Goal: Task Accomplishment & Management: Manage account settings

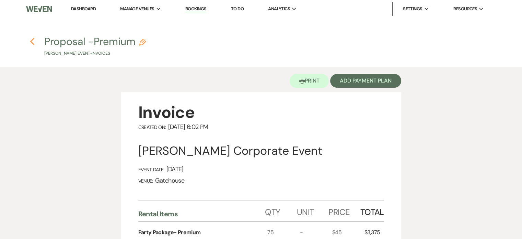
click at [34, 40] on icon "Previous" at bounding box center [32, 41] width 5 height 8
select select "5"
select select "3"
select select "9"
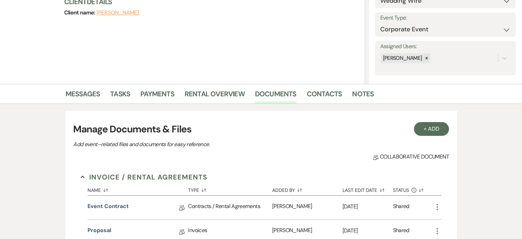
scroll to position [80, 0]
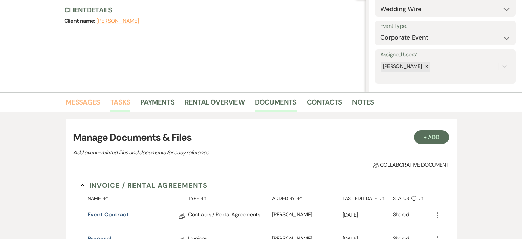
drag, startPoint x: 87, startPoint y: 100, endPoint x: 117, endPoint y: 97, distance: 30.7
click at [87, 100] on link "Messages" at bounding box center [83, 103] width 35 height 15
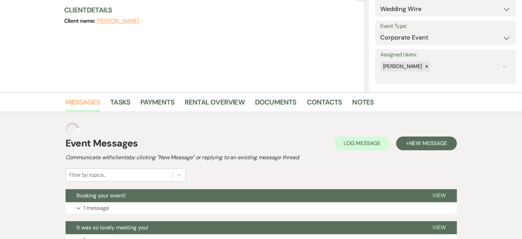
select select "6"
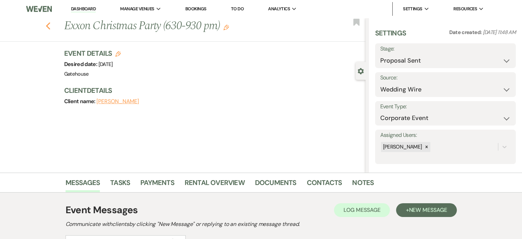
click at [51, 26] on icon "Previous" at bounding box center [48, 26] width 5 height 8
select select "5"
select select "6"
select select "5"
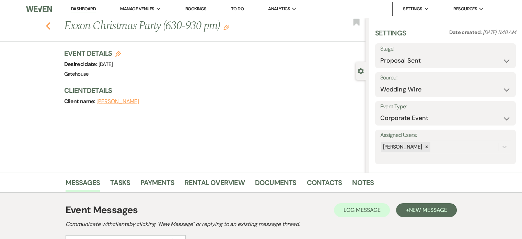
select select "5"
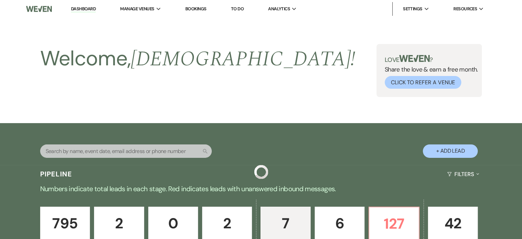
scroll to position [378, 0]
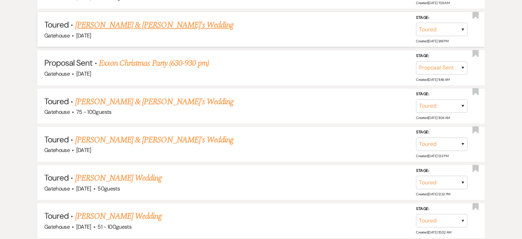
select select "5"
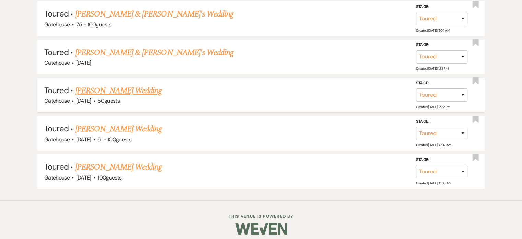
scroll to position [429, 0]
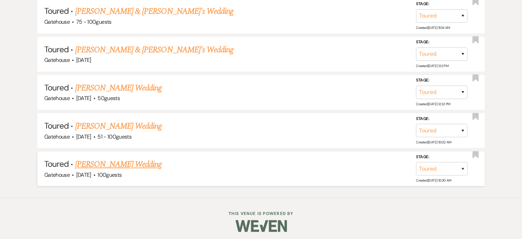
click at [118, 160] on link "[PERSON_NAME] Wedding" at bounding box center [118, 164] width 87 height 12
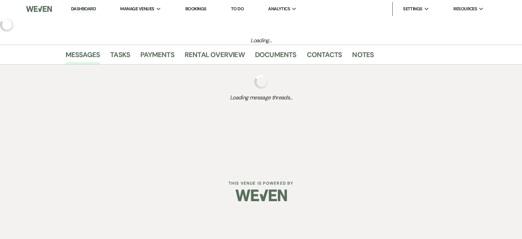
select select "5"
select select "2"
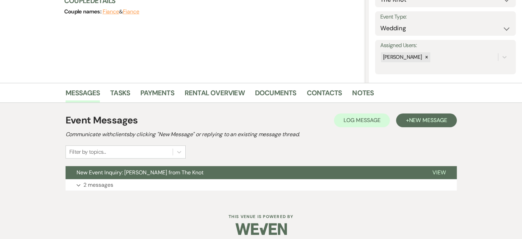
scroll to position [95, 0]
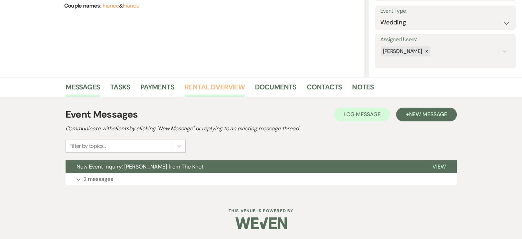
click at [199, 86] on link "Rental Overview" at bounding box center [215, 88] width 60 height 15
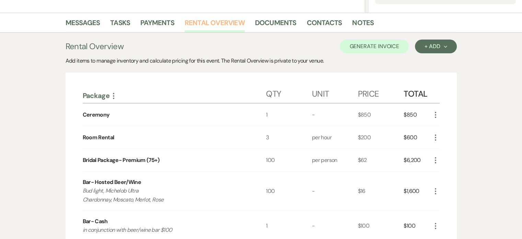
scroll to position [164, 0]
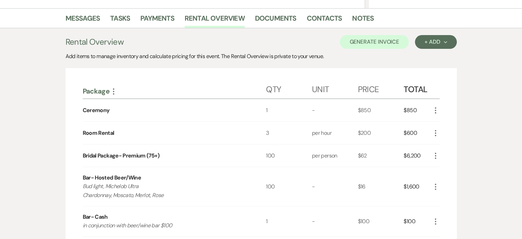
click at [436, 155] on icon "More" at bounding box center [435, 155] width 8 height 8
click at [453, 165] on button "Pencil Edit" at bounding box center [449, 168] width 36 height 11
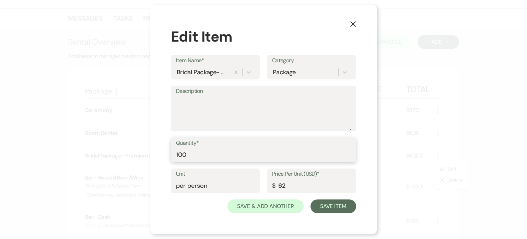
drag, startPoint x: 185, startPoint y: 158, endPoint x: 146, endPoint y: 160, distance: 39.2
click at [146, 161] on div "X Edit Item Item Name* Bridal Package- Premium (75+) Category Package Descripti…" at bounding box center [263, 119] width 527 height 239
type input "80"
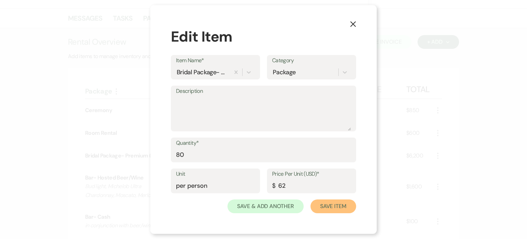
click at [335, 201] on button "Save Item" at bounding box center [334, 206] width 46 height 14
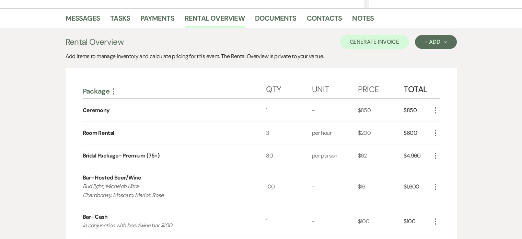
click at [433, 184] on icon "More" at bounding box center [435, 186] width 8 height 8
click at [451, 198] on button "Pencil Edit" at bounding box center [449, 199] width 36 height 11
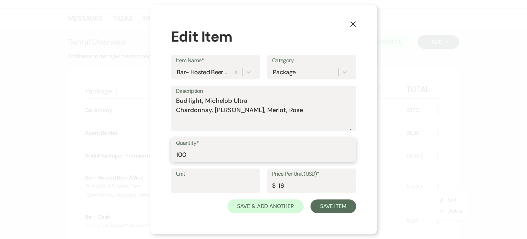
drag, startPoint x: 197, startPoint y: 156, endPoint x: 108, endPoint y: 153, distance: 89.0
click at [109, 153] on div "X Edit Item Item Name* Bar- Hosted Beer/Wine Category Package Description Bud l…" at bounding box center [263, 119] width 527 height 239
type input "80"
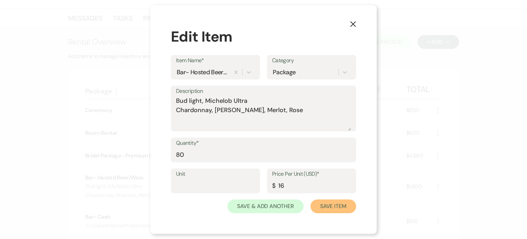
click at [330, 206] on button "Save Item" at bounding box center [334, 206] width 46 height 14
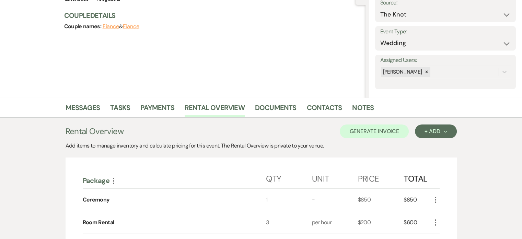
scroll to position [0, 0]
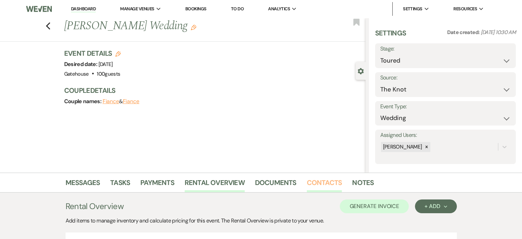
click at [318, 181] on link "Contacts" at bounding box center [324, 184] width 35 height 15
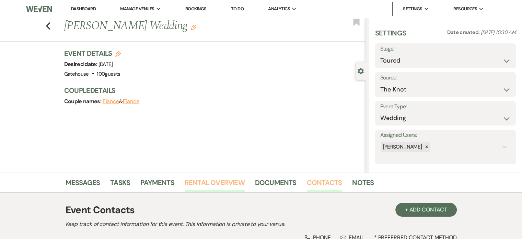
scroll to position [96, 0]
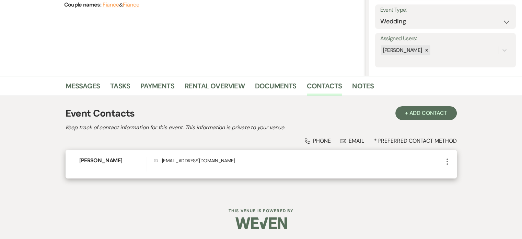
click at [446, 160] on icon "More" at bounding box center [447, 161] width 8 height 8
click at [456, 173] on use "button" at bounding box center [453, 174] width 5 height 5
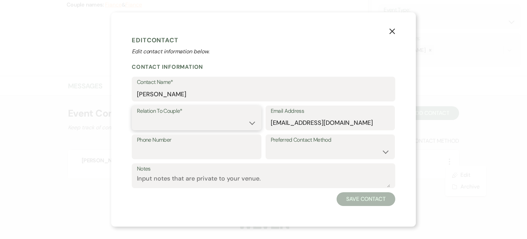
click at [188, 119] on select "Couple Planner Parent of Couple Family Member Friend Other" at bounding box center [196, 122] width 119 height 13
select select "1"
click at [137, 116] on select "Couple Planner Parent of Couple Family Member Friend Other" at bounding box center [196, 122] width 119 height 13
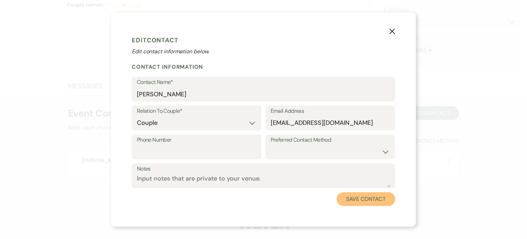
click at [369, 194] on button "Save Contact" at bounding box center [366, 199] width 59 height 14
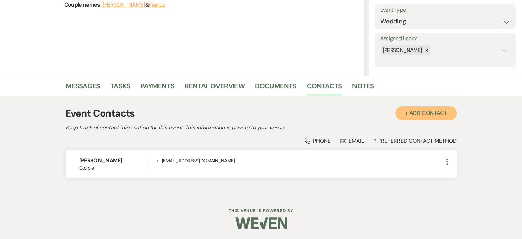
click at [422, 111] on button "+ Add Contact" at bounding box center [425, 113] width 61 height 14
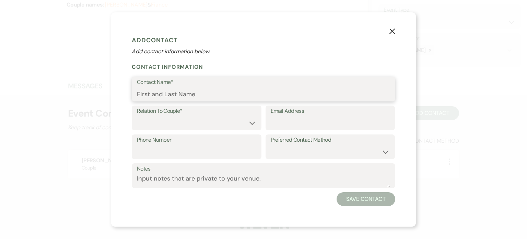
click at [207, 91] on input "Contact Name*" at bounding box center [263, 93] width 253 height 13
paste input "[PERSON_NAME]"
type input "[PERSON_NAME]"
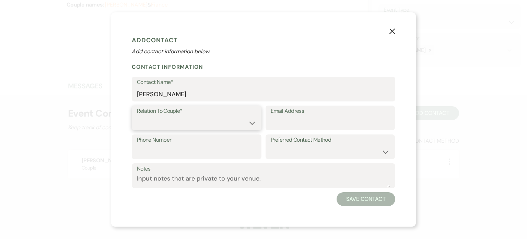
click at [250, 124] on select "Couple Planner Parent of Couple Family Member Friend Other" at bounding box center [196, 122] width 119 height 13
select select "1"
click at [137, 116] on select "Couple Planner Parent of Couple Family Member Friend Other" at bounding box center [196, 122] width 119 height 13
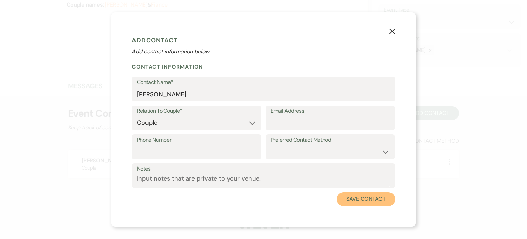
click at [351, 196] on button "Save Contact" at bounding box center [366, 199] width 59 height 14
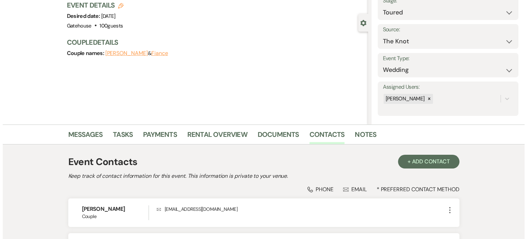
scroll to position [0, 0]
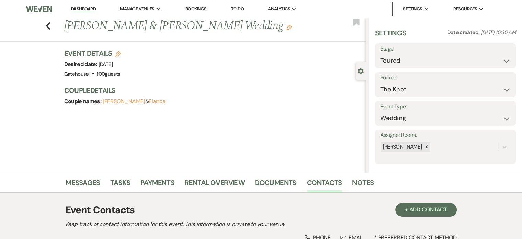
click at [120, 53] on use "button" at bounding box center [117, 53] width 5 height 5
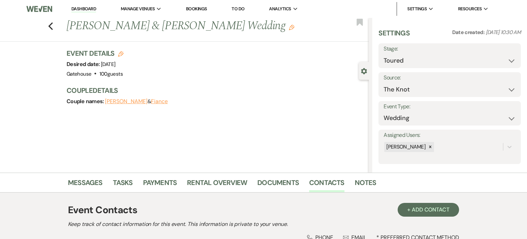
select select "669"
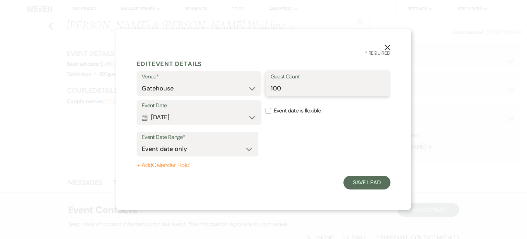
drag, startPoint x: 290, startPoint y: 91, endPoint x: 237, endPoint y: 97, distance: 53.6
click at [238, 97] on div "Venue* Gatehouse Guest Count 100" at bounding box center [264, 85] width 254 height 29
type input "80"
click at [374, 181] on button "Save Lead" at bounding box center [367, 182] width 47 height 14
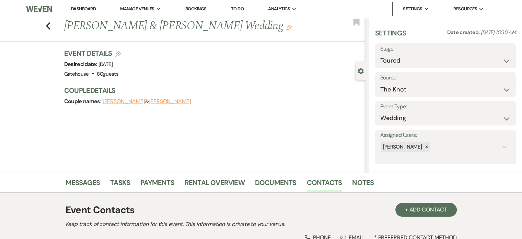
click at [120, 53] on icon "Edit" at bounding box center [117, 53] width 5 height 5
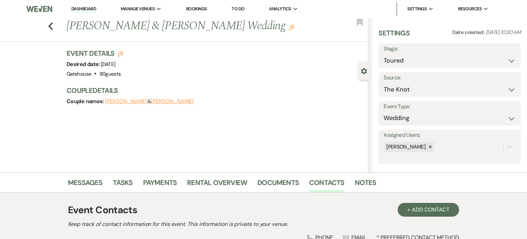
select select "669"
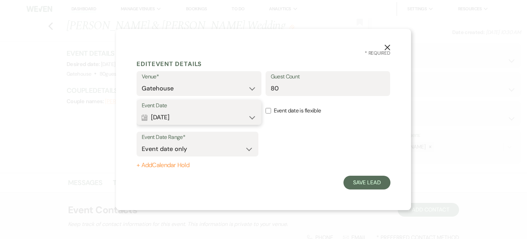
click at [202, 114] on button "Calendar [DATE] Expand" at bounding box center [199, 117] width 115 height 14
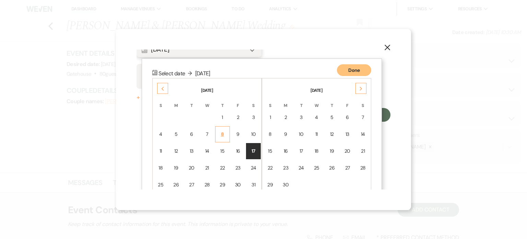
scroll to position [87, 0]
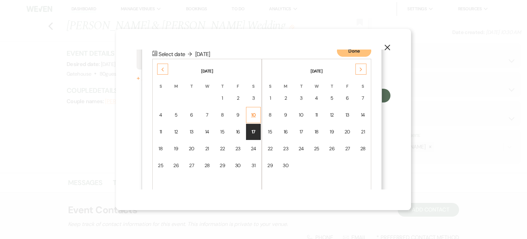
click at [253, 109] on td "10" at bounding box center [253, 115] width 15 height 16
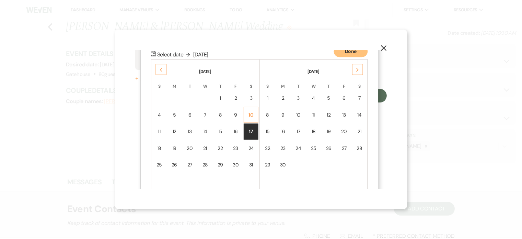
scroll to position [0, 0]
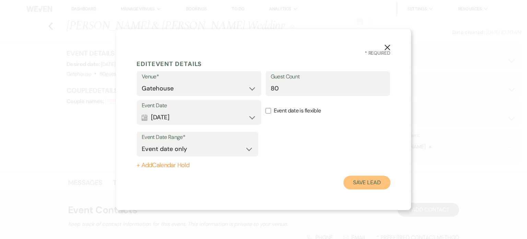
click at [367, 177] on button "Save Lead" at bounding box center [367, 182] width 47 height 14
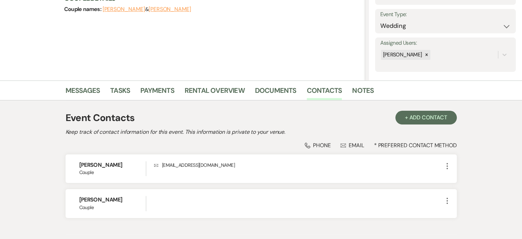
scroll to position [131, 0]
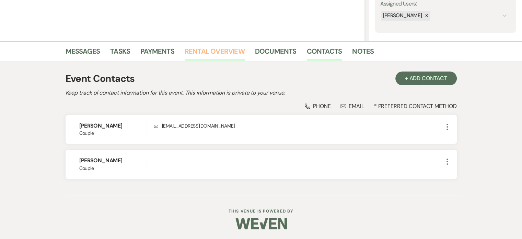
click at [216, 49] on link "Rental Overview" at bounding box center [215, 53] width 60 height 15
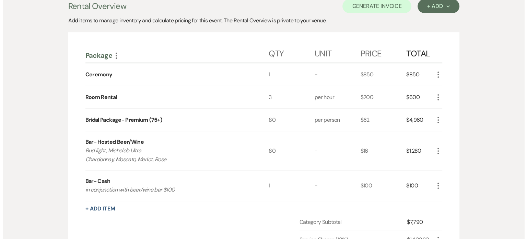
scroll to position [234, 0]
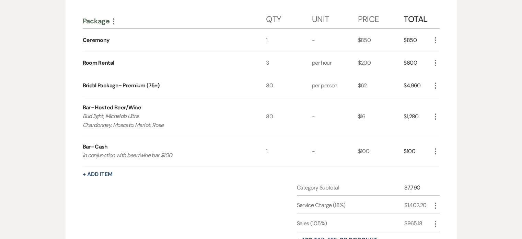
click at [438, 60] on icon "More" at bounding box center [435, 63] width 8 height 8
click at [456, 75] on button "Pencil Edit" at bounding box center [449, 76] width 36 height 11
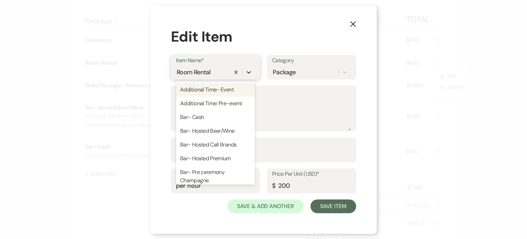
click at [250, 73] on icon at bounding box center [248, 72] width 7 height 7
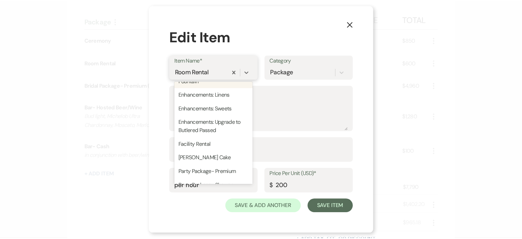
scroll to position [343, 0]
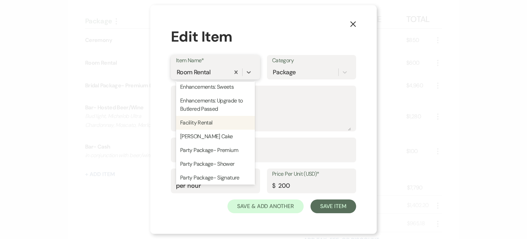
click at [205, 129] on div "Facility Rental" at bounding box center [215, 123] width 79 height 14
type input "hours"
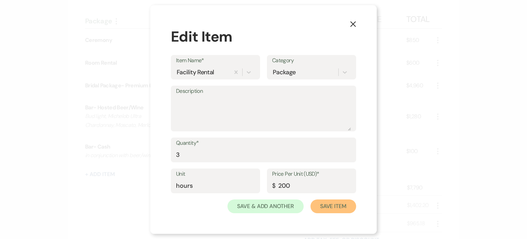
click at [330, 205] on button "Save Item" at bounding box center [334, 206] width 46 height 14
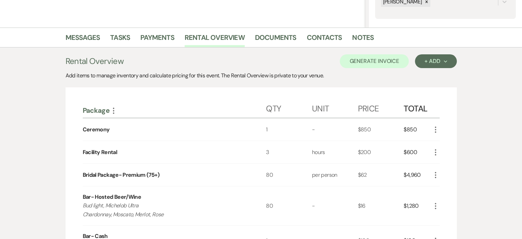
scroll to position [143, 0]
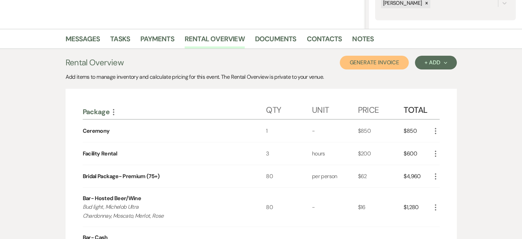
click at [377, 62] on button "Generate Invoice" at bounding box center [374, 63] width 69 height 14
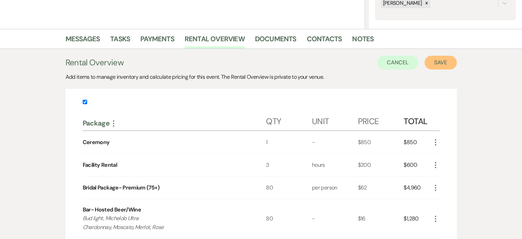
click at [437, 61] on button "Save" at bounding box center [441, 63] width 32 height 14
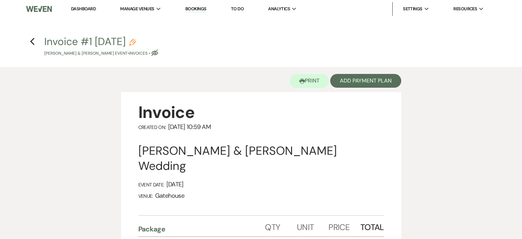
click at [136, 41] on icon "Pencil" at bounding box center [132, 42] width 7 height 7
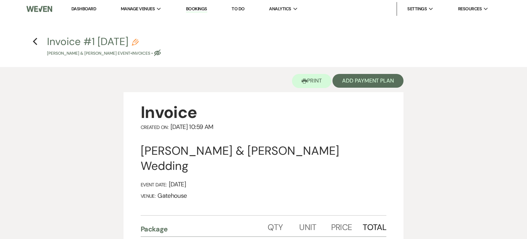
select select "22"
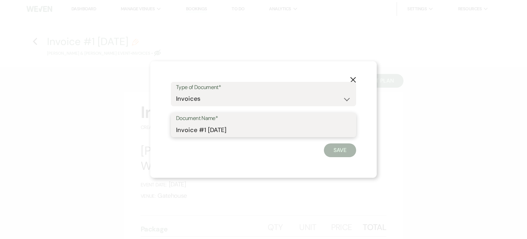
drag, startPoint x: 221, startPoint y: 134, endPoint x: 69, endPoint y: 132, distance: 151.4
click at [71, 132] on div "X Type of Document* Special Event Insurance Vendor Certificate of Insurance Con…" at bounding box center [263, 119] width 527 height 239
type input "Proposal"
click at [344, 156] on button "Save" at bounding box center [340, 150] width 32 height 14
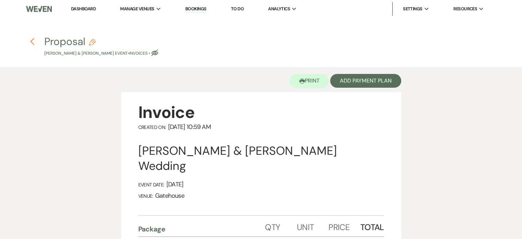
click at [30, 40] on icon "Previous" at bounding box center [32, 41] width 5 height 8
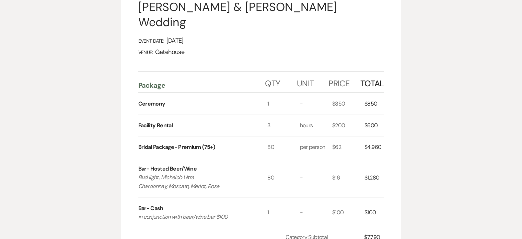
select select "5"
select select "2"
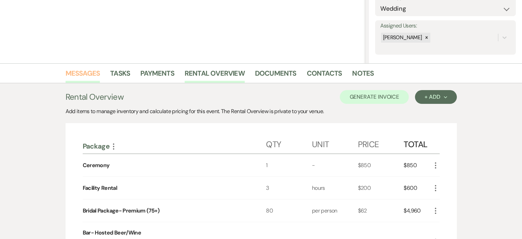
click at [74, 69] on link "Messages" at bounding box center [83, 75] width 35 height 15
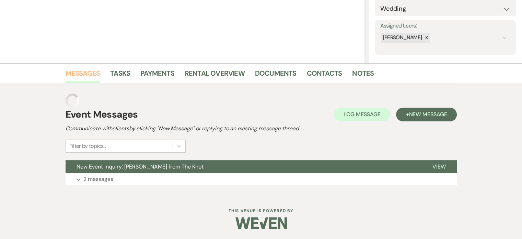
scroll to position [95, 0]
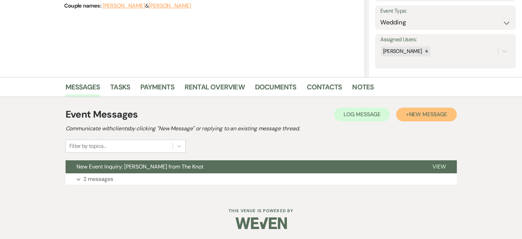
click at [418, 112] on span "New Message" at bounding box center [428, 114] width 38 height 7
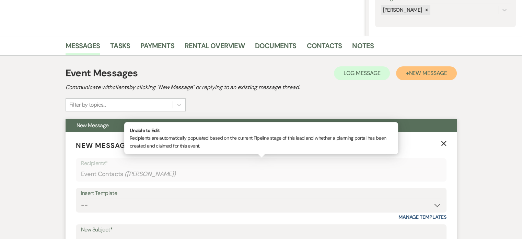
scroll to position [198, 0]
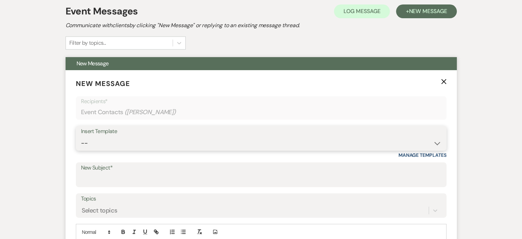
click at [106, 143] on select "-- Tour Request Response Proposal 6-9 Month Check-in Happy 1 Month Anniversary!…" at bounding box center [261, 142] width 360 height 13
select select "1829"
click at [81, 136] on select "-- Tour Request Response Proposal 6-9 Month Check-in Happy 1 Month Anniversary!…" at bounding box center [261, 142] width 360 height 13
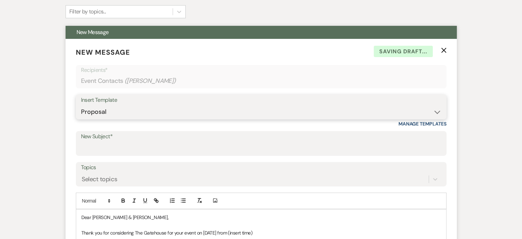
scroll to position [301, 0]
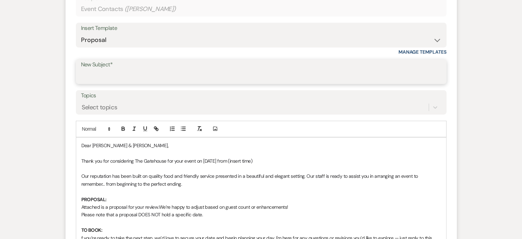
click at [127, 71] on input "New Subject*" at bounding box center [261, 76] width 360 height 13
type input "Proposal"
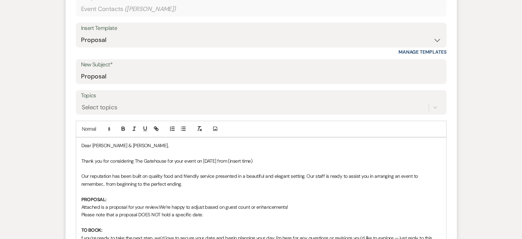
drag, startPoint x: 270, startPoint y: 160, endPoint x: 226, endPoint y: 161, distance: 44.3
click at [226, 161] on p "Thank you for considering The Gatehouse for your event on [DATE] from (insert t…" at bounding box center [261, 161] width 360 height 8
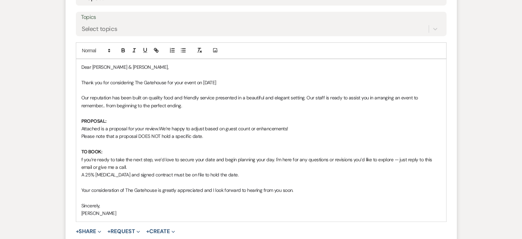
scroll to position [439, 0]
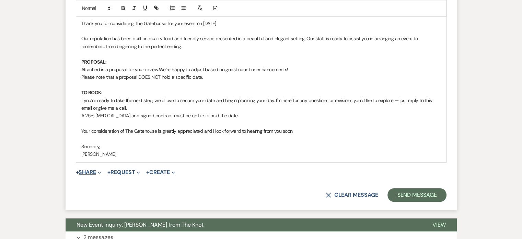
click at [92, 170] on button "+ Share Expand" at bounding box center [89, 171] width 26 height 5
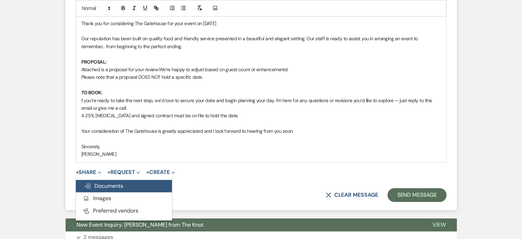
click at [118, 182] on span "Doc Upload Documents" at bounding box center [103, 185] width 39 height 7
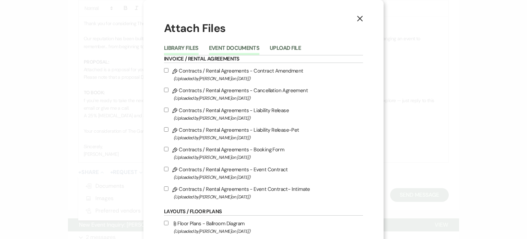
click at [230, 46] on button "Event Documents" at bounding box center [234, 50] width 50 height 10
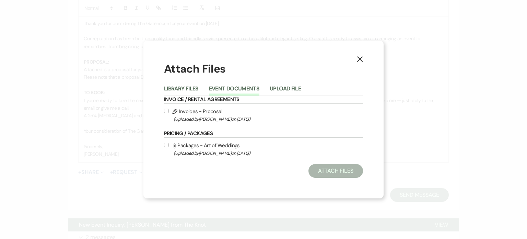
click at [216, 111] on label "Pencil Invoices - Proposal (Uploaded by [PERSON_NAME] on [DATE] )" at bounding box center [263, 115] width 199 height 16
click at [169, 111] on input "Pencil Invoices - Proposal (Uploaded by [PERSON_NAME] on [DATE] )" at bounding box center [166, 110] width 4 height 4
checkbox input "true"
click at [350, 171] on button "Attach Files" at bounding box center [336, 171] width 55 height 14
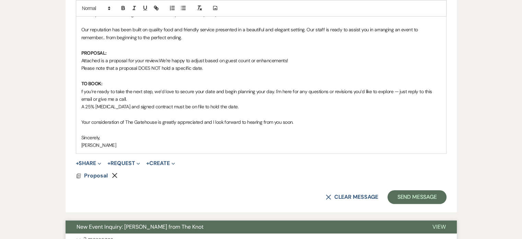
scroll to position [481, 0]
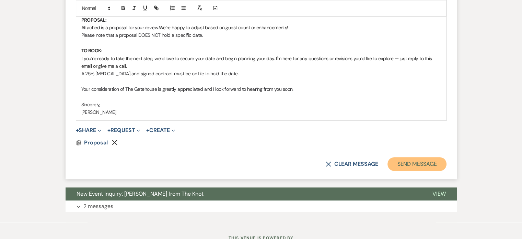
click at [414, 161] on button "Send Message" at bounding box center [417, 164] width 59 height 14
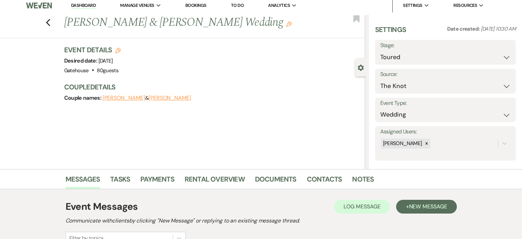
scroll to position [0, 0]
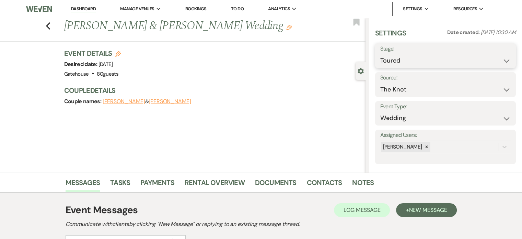
click at [435, 57] on select "Inquiry Follow Up Tour Requested Tour Confirmed Toured Proposal Sent Booked Lost" at bounding box center [445, 60] width 130 height 13
select select "6"
click at [380, 54] on select "Inquiry Follow Up Tour Requested Tour Confirmed Toured Proposal Sent Booked Lost" at bounding box center [445, 60] width 130 height 13
click at [498, 55] on button "Save" at bounding box center [501, 56] width 29 height 14
click at [51, 27] on icon "Previous" at bounding box center [48, 26] width 5 height 8
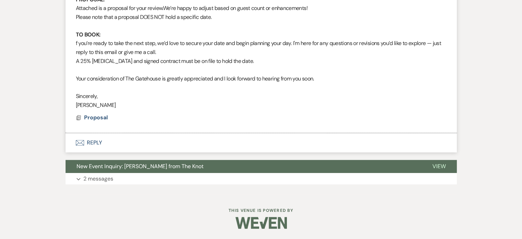
select select "5"
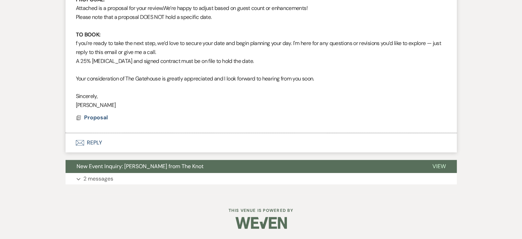
select select "5"
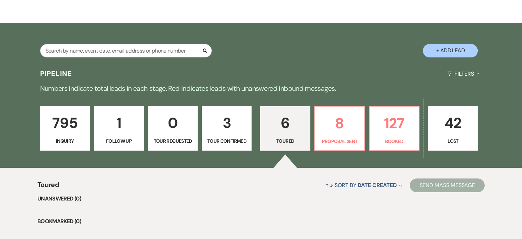
scroll to position [83, 0]
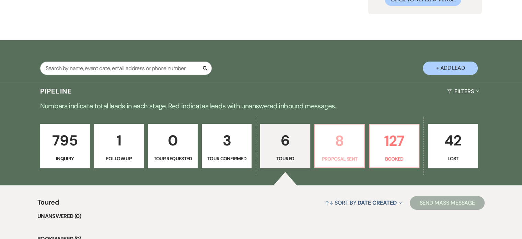
click at [346, 138] on p "8" at bounding box center [339, 140] width 41 height 23
select select "6"
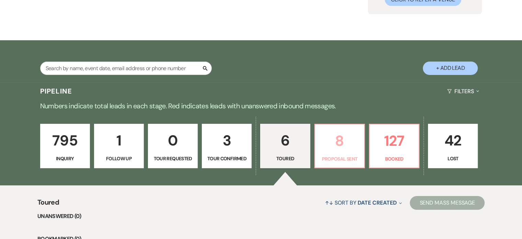
select select "6"
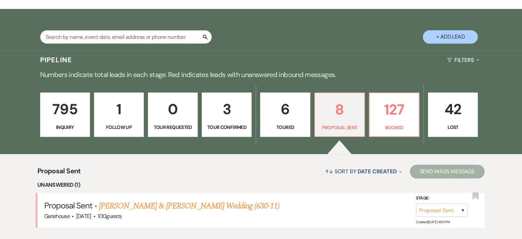
scroll to position [151, 0]
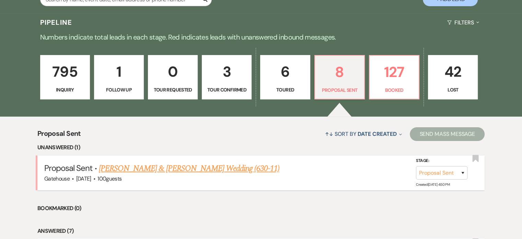
click at [185, 168] on link "[PERSON_NAME] & [PERSON_NAME] Wedding (630-11)" at bounding box center [189, 168] width 181 height 12
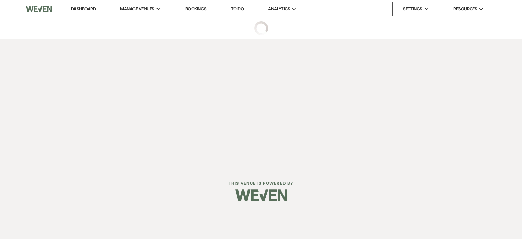
select select "6"
select select "2"
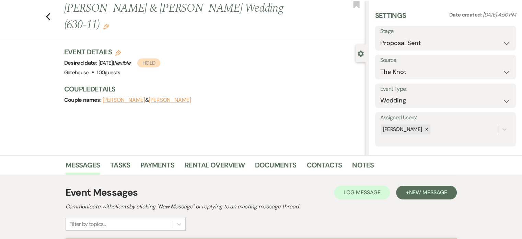
scroll to position [52, 0]
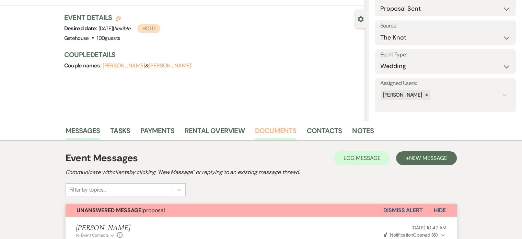
click at [279, 129] on link "Documents" at bounding box center [276, 132] width 42 height 15
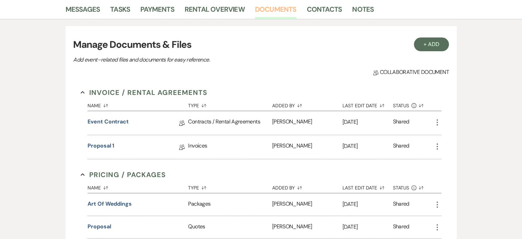
scroll to position [189, 0]
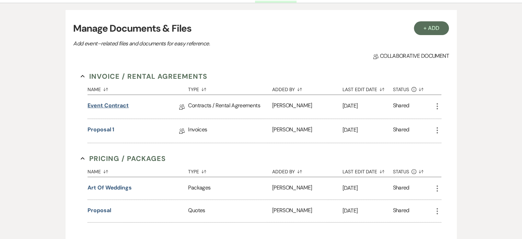
click at [104, 103] on link "Event Contract" at bounding box center [108, 106] width 41 height 11
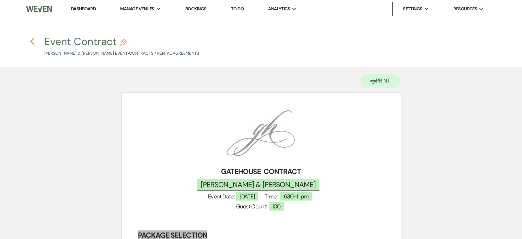
click at [33, 39] on use "button" at bounding box center [32, 42] width 4 height 8
select select "6"
select select "2"
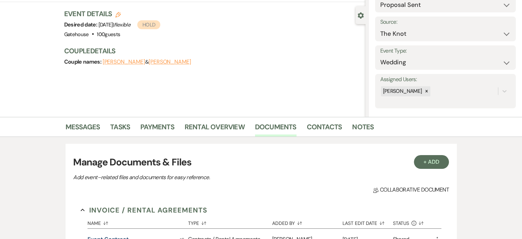
scroll to position [52, 0]
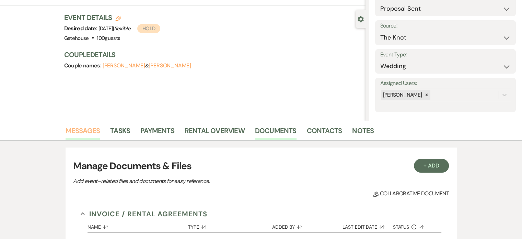
drag, startPoint x: 86, startPoint y: 130, endPoint x: 126, endPoint y: 123, distance: 40.9
click at [87, 130] on link "Messages" at bounding box center [83, 132] width 35 height 15
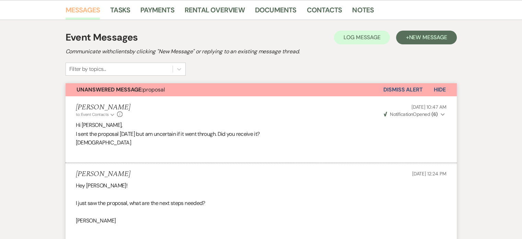
scroll to position [189, 0]
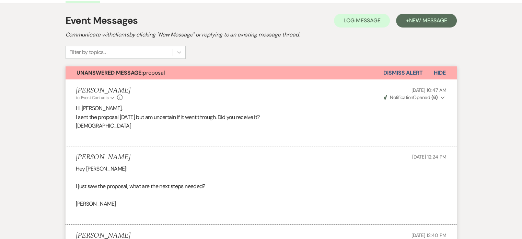
click at [397, 71] on button "Dismiss Alert" at bounding box center [402, 72] width 39 height 13
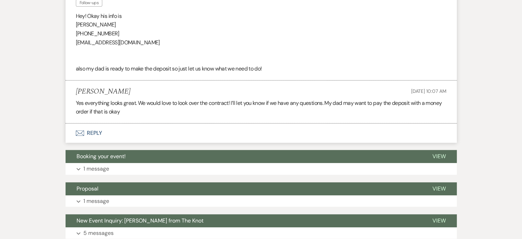
scroll to position [567, 0]
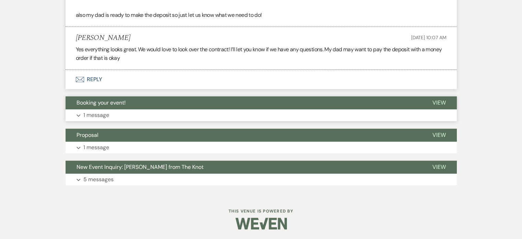
click at [100, 113] on p "1 message" at bounding box center [96, 115] width 26 height 9
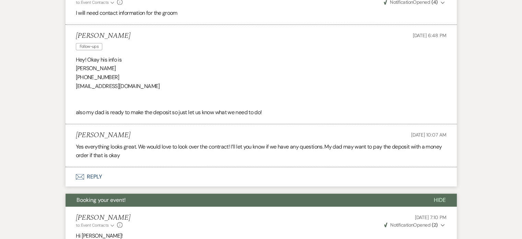
scroll to position [468, 0]
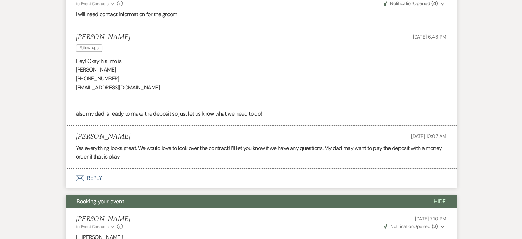
click at [95, 176] on button "Envelope Reply" at bounding box center [261, 177] width 391 height 19
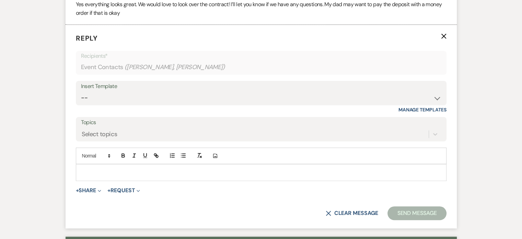
scroll to position [618, 0]
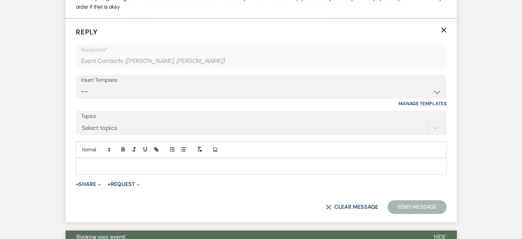
click at [92, 160] on div at bounding box center [261, 166] width 370 height 16
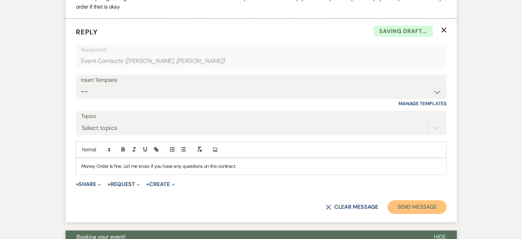
click at [409, 202] on button "Send Message" at bounding box center [417, 207] width 59 height 14
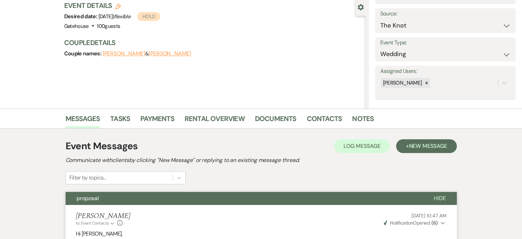
scroll to position [0, 0]
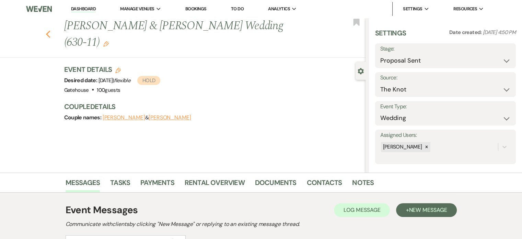
click at [50, 31] on use "button" at bounding box center [48, 35] width 4 height 8
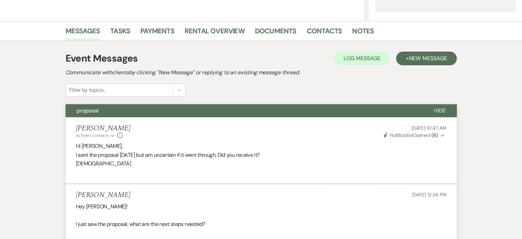
select select "6"
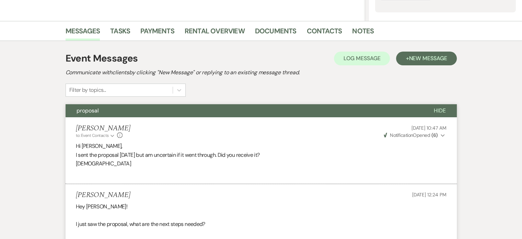
select select "6"
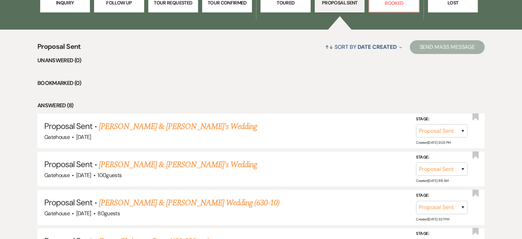
scroll to position [254, 0]
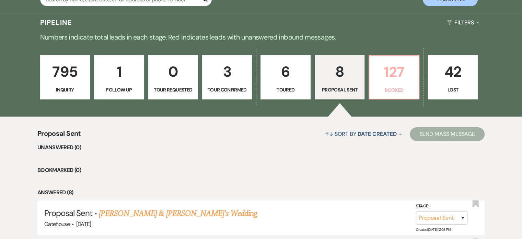
click at [395, 77] on p "127" at bounding box center [393, 71] width 41 height 23
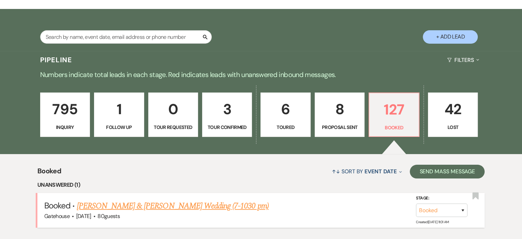
scroll to position [151, 0]
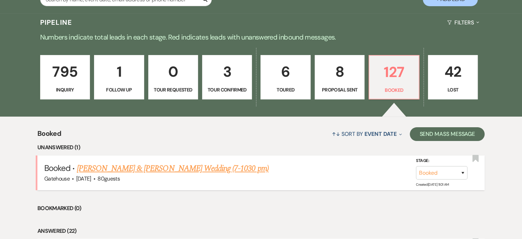
click at [140, 168] on link "[PERSON_NAME] & [PERSON_NAME] Wedding (7-1030 pm)" at bounding box center [173, 168] width 192 height 12
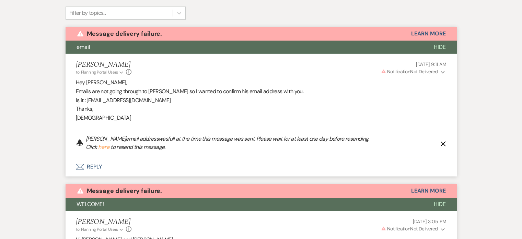
scroll to position [140, 0]
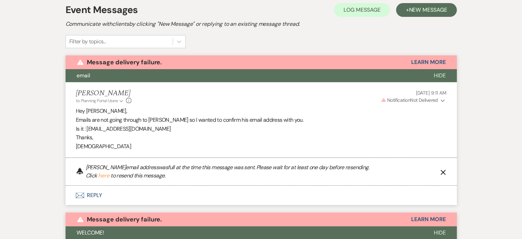
click at [442, 99] on icon "Expand" at bounding box center [443, 100] width 4 height 5
click at [293, 142] on p "[DEMOGRAPHIC_DATA]" at bounding box center [261, 146] width 371 height 9
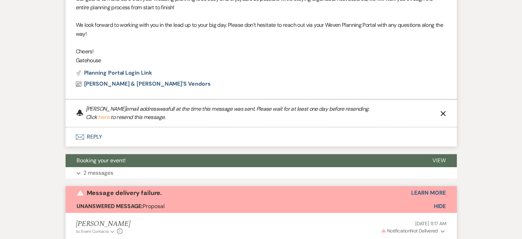
scroll to position [621, 0]
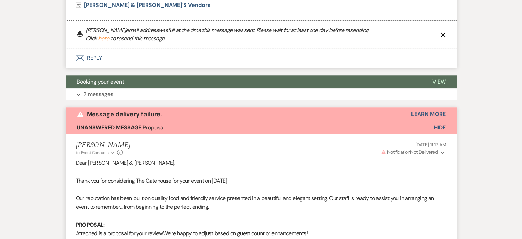
click at [439, 128] on span "Hide" at bounding box center [440, 127] width 12 height 7
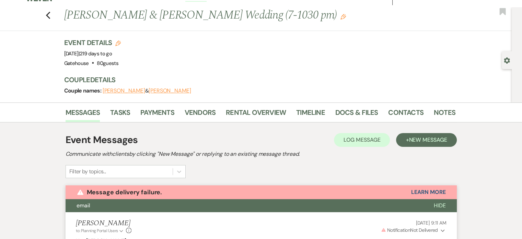
scroll to position [0, 0]
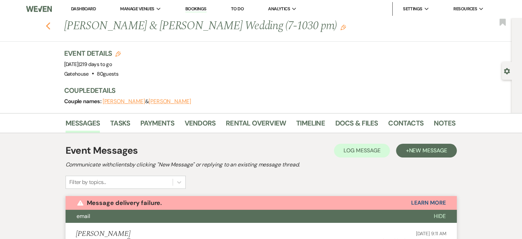
click at [48, 28] on icon "Previous" at bounding box center [48, 26] width 5 height 8
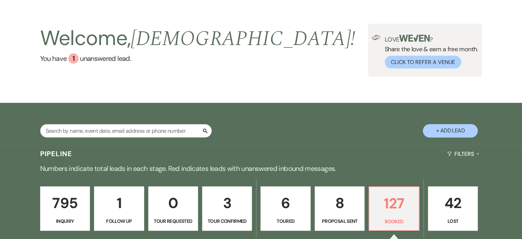
scroll to position [14, 0]
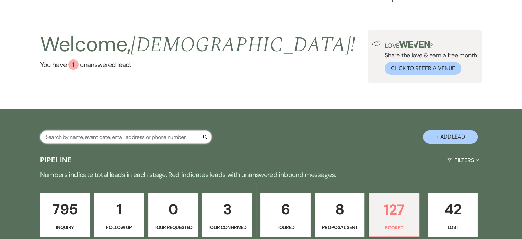
click at [78, 134] on input "text" at bounding box center [126, 136] width 172 height 13
type input "[PERSON_NAME]"
select select "8"
select select "6"
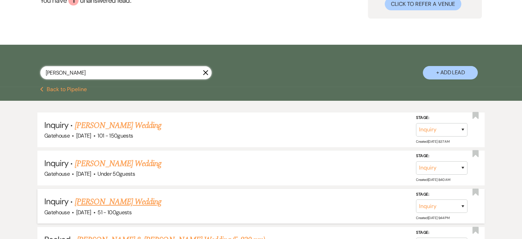
scroll to position [83, 0]
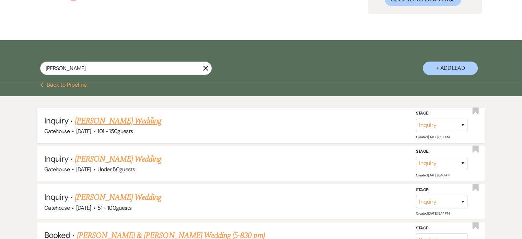
click at [103, 121] on link "[PERSON_NAME] Wedding" at bounding box center [118, 121] width 87 height 12
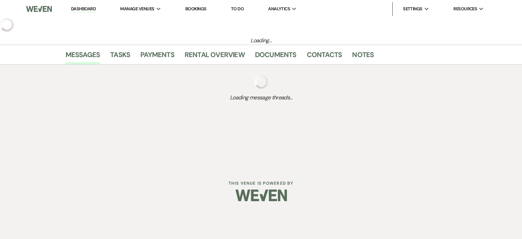
select select "2"
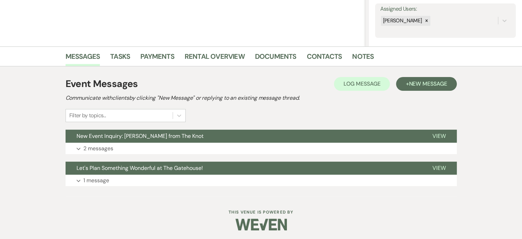
scroll to position [127, 0]
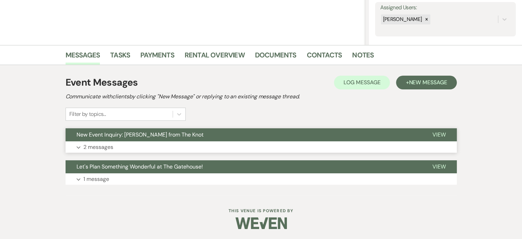
click at [103, 145] on p "2 messages" at bounding box center [98, 146] width 30 height 9
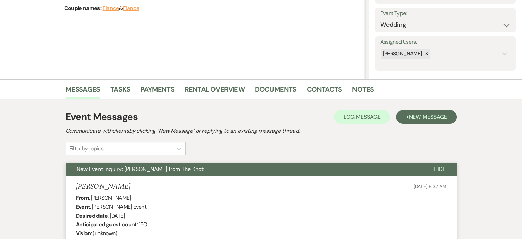
scroll to position [0, 0]
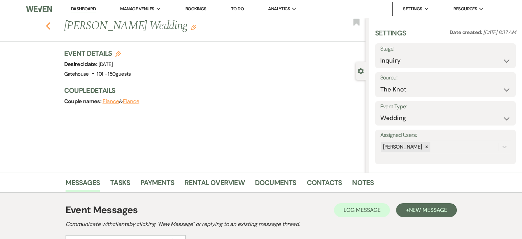
click at [50, 24] on use "button" at bounding box center [48, 26] width 4 height 8
select select "8"
select select "6"
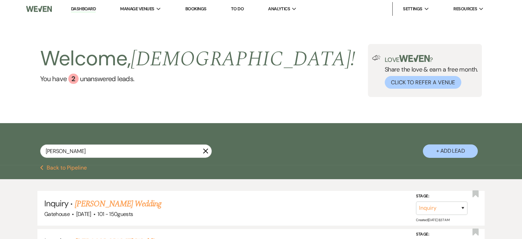
click at [205, 150] on icon "X" at bounding box center [205, 150] width 5 height 5
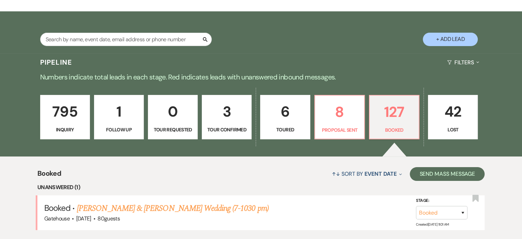
scroll to position [117, 0]
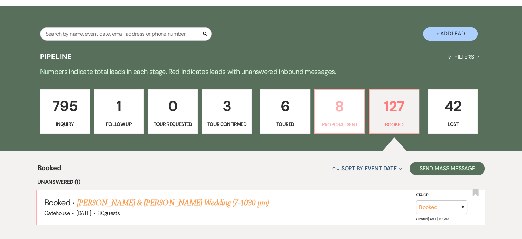
click at [347, 116] on p "8" at bounding box center [339, 106] width 41 height 23
select select "6"
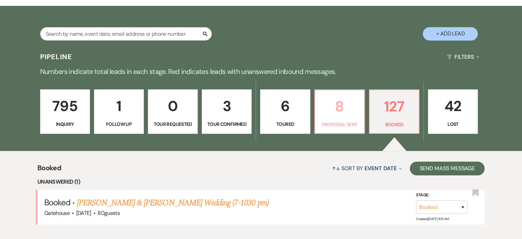
select select "6"
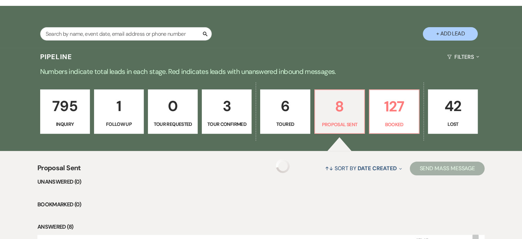
select select "6"
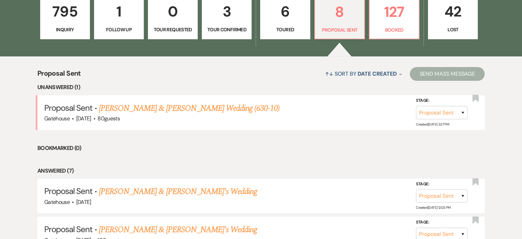
scroll to position [220, 0]
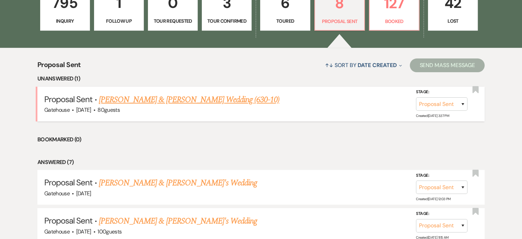
click at [199, 97] on link "[PERSON_NAME] & [PERSON_NAME] Wedding (630-10)" at bounding box center [189, 99] width 181 height 12
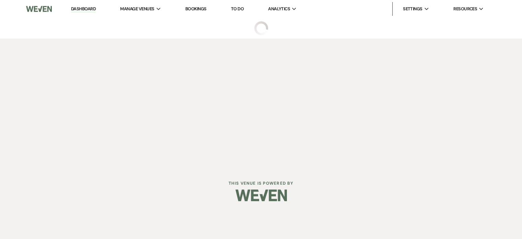
select select "6"
select select "5"
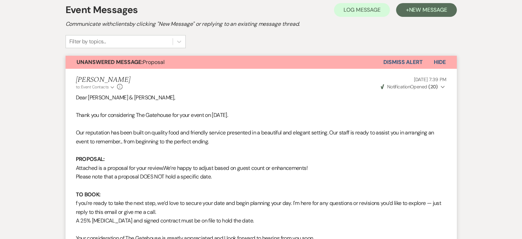
scroll to position [137, 0]
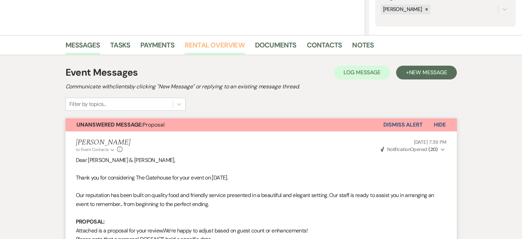
click at [221, 43] on link "Rental Overview" at bounding box center [215, 46] width 60 height 15
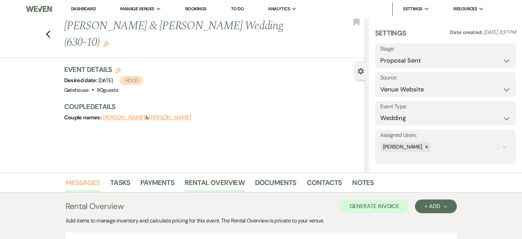
click at [93, 180] on link "Messages" at bounding box center [83, 184] width 35 height 15
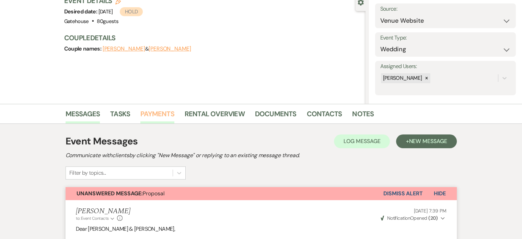
click at [151, 113] on link "Payments" at bounding box center [157, 115] width 34 height 15
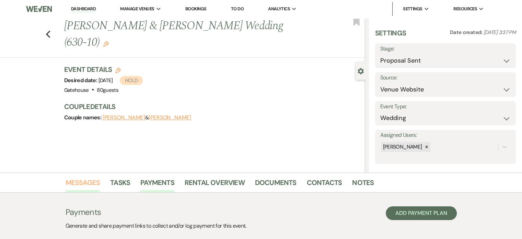
click at [88, 180] on link "Messages" at bounding box center [83, 184] width 35 height 15
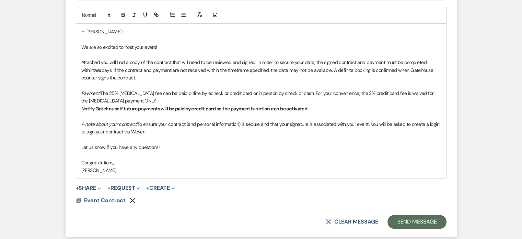
scroll to position [446, 0]
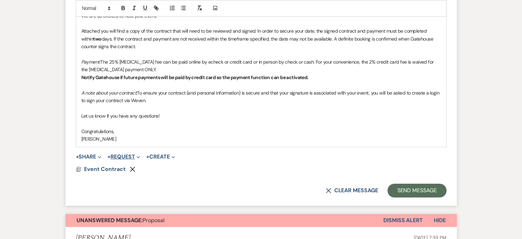
click at [126, 155] on button "+ Request Expand" at bounding box center [123, 156] width 33 height 5
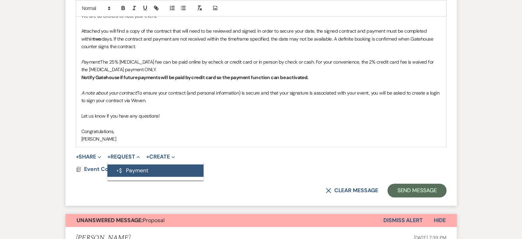
click at [127, 169] on button "Generate Payment Payment" at bounding box center [155, 170] width 96 height 12
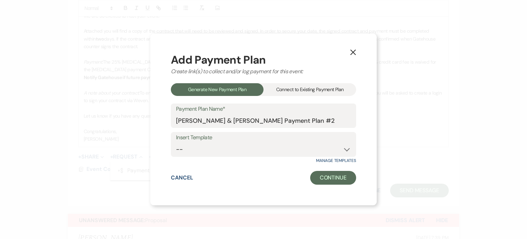
click at [314, 90] on div "Connect to Existing Payment Plan" at bounding box center [310, 89] width 93 height 13
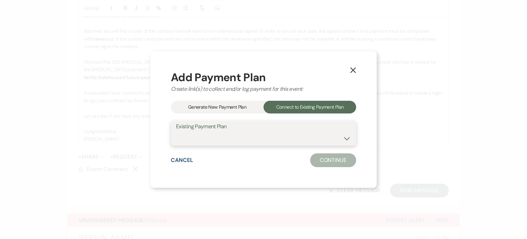
click at [295, 139] on select "[PERSON_NAME] & [PERSON_NAME] Payment Plan #1" at bounding box center [263, 137] width 175 height 13
select select "25614"
click at [176, 131] on select "[PERSON_NAME] & [PERSON_NAME] Payment Plan #1" at bounding box center [263, 137] width 175 height 13
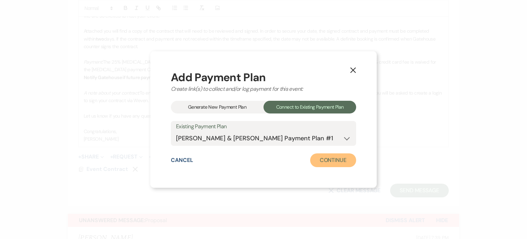
click at [338, 162] on button "Continue" at bounding box center [333, 160] width 46 height 14
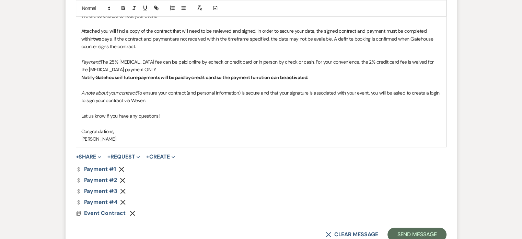
click at [123, 177] on icon "Remove" at bounding box center [122, 179] width 5 height 5
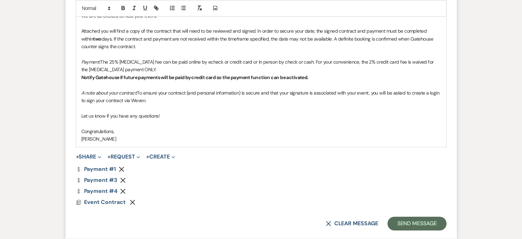
click at [123, 177] on icon "Remove" at bounding box center [122, 179] width 5 height 5
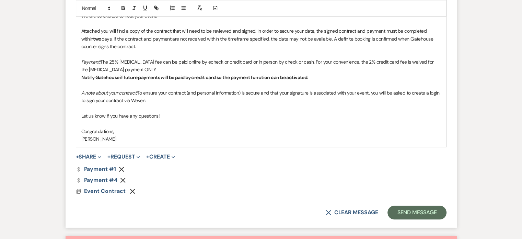
click at [123, 177] on icon "Remove" at bounding box center [122, 179] width 5 height 5
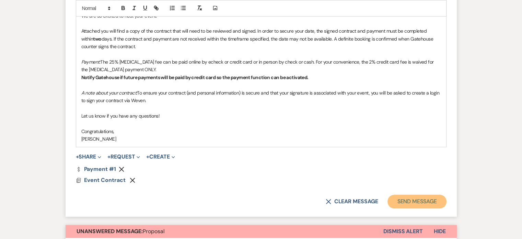
click at [424, 201] on button "Send Message" at bounding box center [417, 201] width 59 height 14
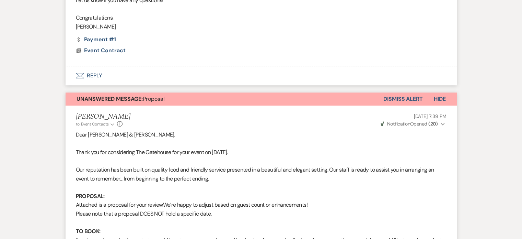
scroll to position [432, 0]
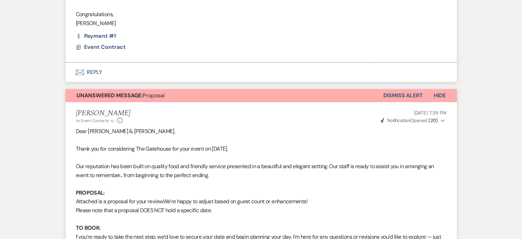
click at [403, 93] on button "Dismiss Alert" at bounding box center [402, 95] width 39 height 13
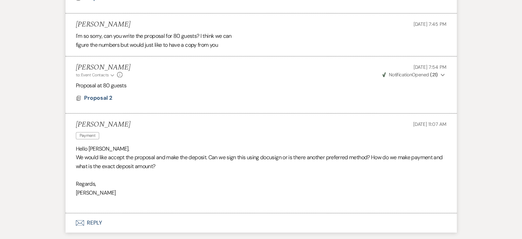
scroll to position [844, 0]
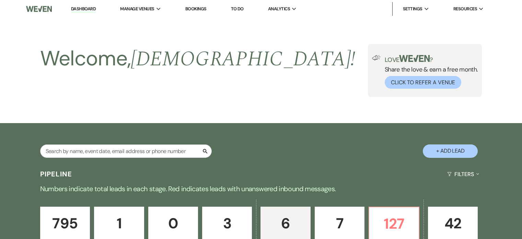
select select "5"
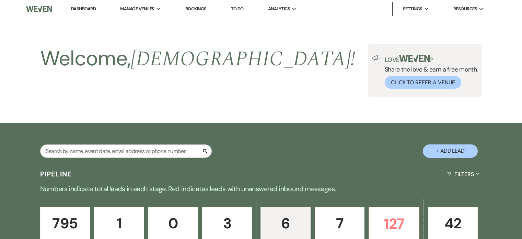
select select "5"
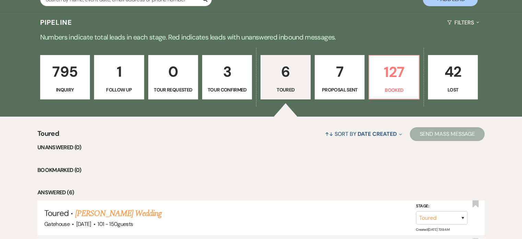
click at [340, 77] on p "7" at bounding box center [339, 71] width 41 height 23
select select "6"
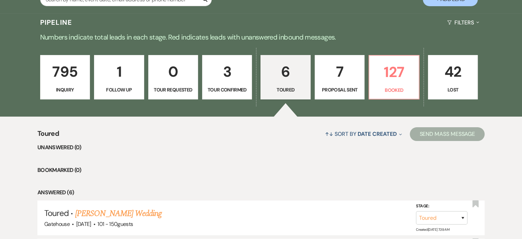
select select "6"
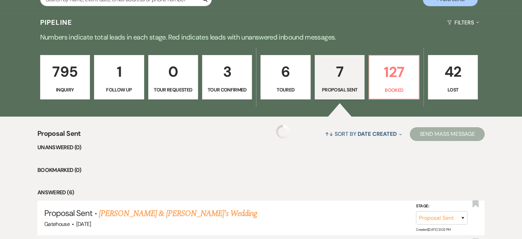
select select "6"
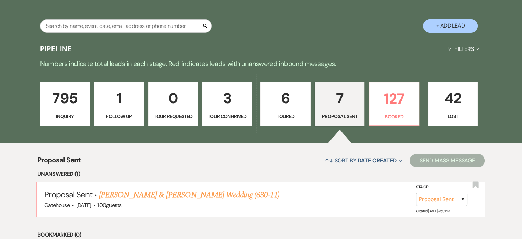
scroll to position [117, 0]
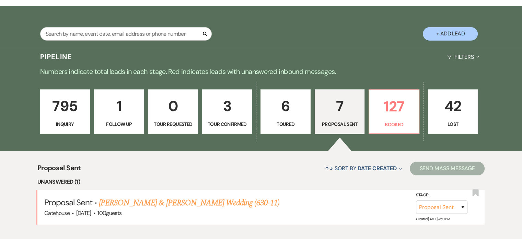
click at [286, 111] on p "6" at bounding box center [285, 105] width 41 height 23
select select "5"
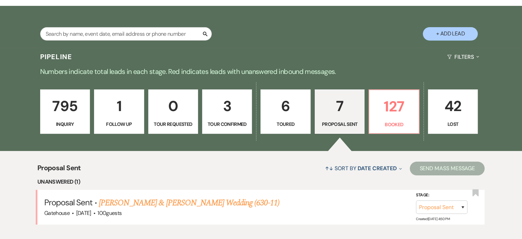
select select "5"
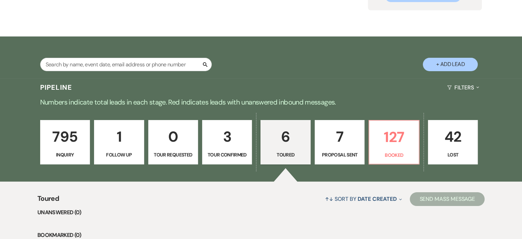
scroll to position [86, 0]
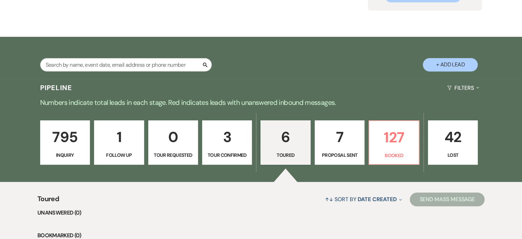
click at [347, 149] on link "7 Proposal Sent" at bounding box center [340, 142] width 50 height 45
select select "6"
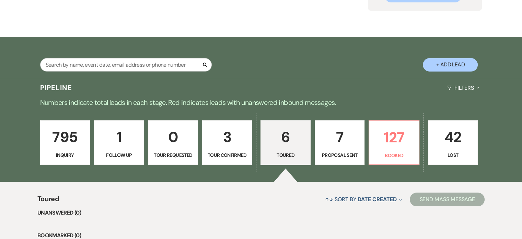
select select "6"
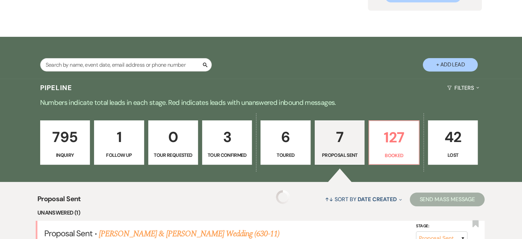
select select "6"
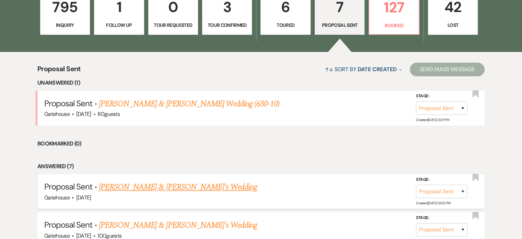
scroll to position [258, 0]
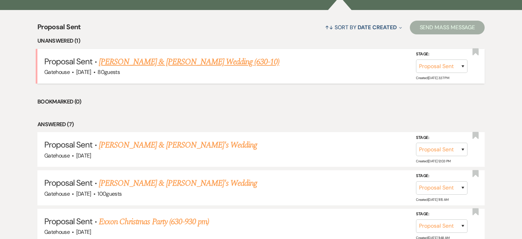
click at [193, 58] on link "[PERSON_NAME] & [PERSON_NAME] Wedding (630-10)" at bounding box center [189, 62] width 181 height 12
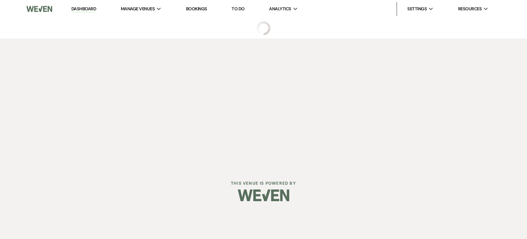
select select "6"
select select "5"
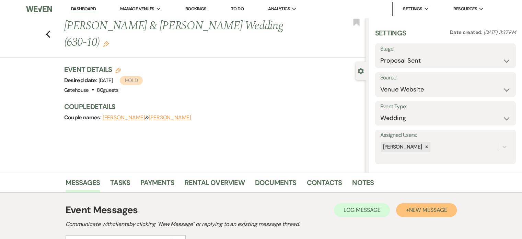
click at [430, 211] on span "New Message" at bounding box center [428, 209] width 38 height 7
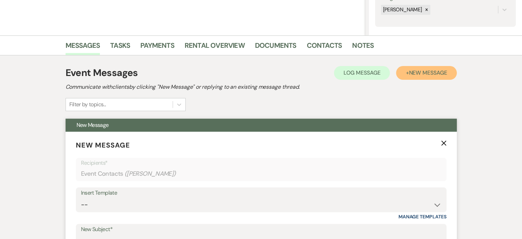
scroll to position [206, 0]
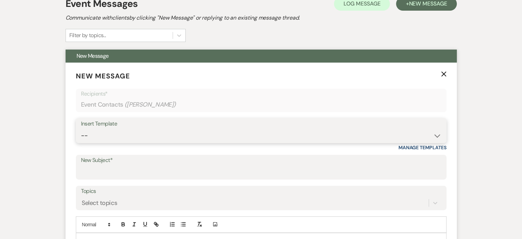
click at [143, 136] on select "-- Tour Request Response Proposal 6-9 Month Check-in Happy 1 Month Anniversary!…" at bounding box center [261, 135] width 360 height 13
select select "2235"
click at [81, 129] on select "-- Tour Request Response Proposal 6-9 Month Check-in Happy 1 Month Anniversary!…" at bounding box center [261, 135] width 360 height 13
type input "Booking your event!"
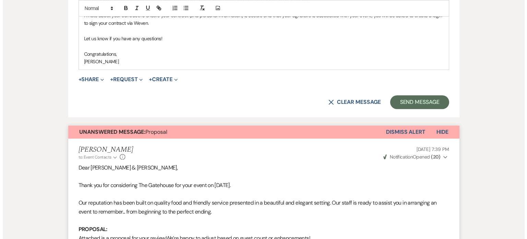
scroll to position [549, 0]
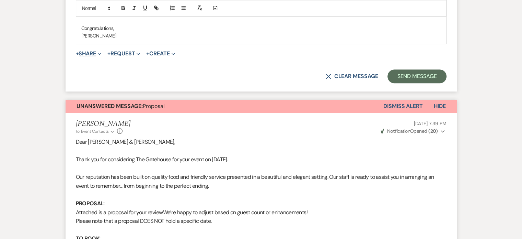
click at [93, 52] on button "+ Share Expand" at bounding box center [89, 53] width 26 height 5
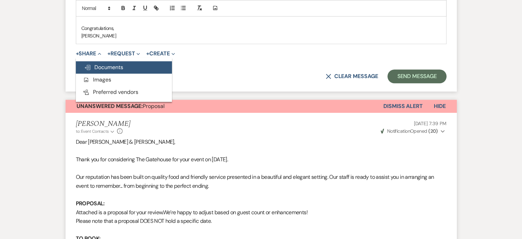
click at [109, 66] on span "Doc Upload Documents" at bounding box center [103, 67] width 39 height 7
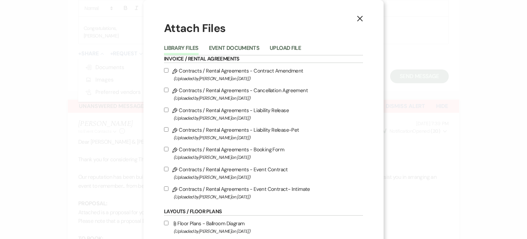
click at [246, 168] on label "Pencil Contracts / Rental Agreements - Event Contract (Uploaded by Christi Edwa…" at bounding box center [263, 173] width 199 height 16
click at [169, 168] on input "Pencil Contracts / Rental Agreements - Event Contract (Uploaded by Christi Edwa…" at bounding box center [166, 168] width 4 height 4
checkbox input "true"
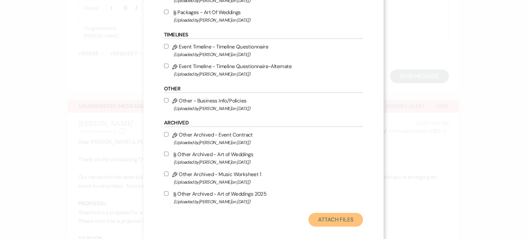
click at [322, 221] on button "Attach Files" at bounding box center [336, 219] width 55 height 14
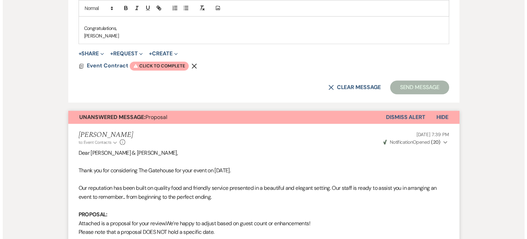
scroll to position [446, 0]
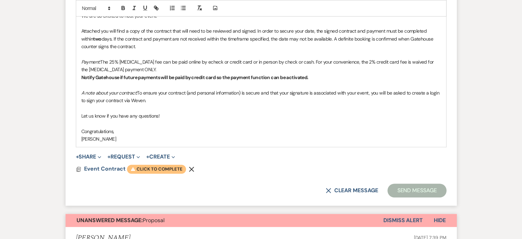
click at [156, 166] on span "Warning Click to complete" at bounding box center [156, 168] width 59 height 9
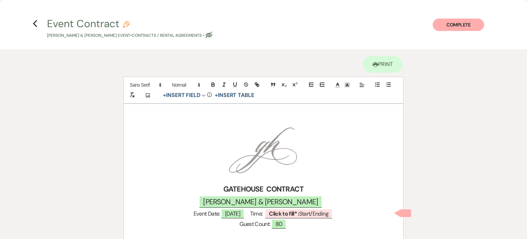
scroll to position [69, 0]
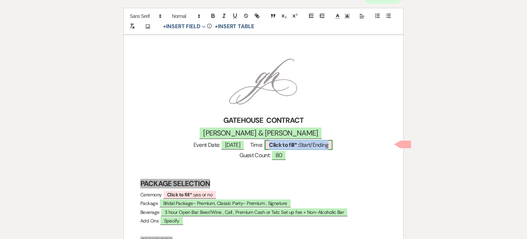
click at [315, 145] on span "Click to fill* : Start/Ending" at bounding box center [299, 145] width 68 height 10
select select "owner"
select select "custom_placeholder"
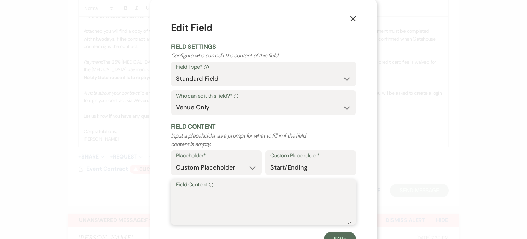
click at [200, 191] on textarea "Field Content Info" at bounding box center [263, 206] width 175 height 34
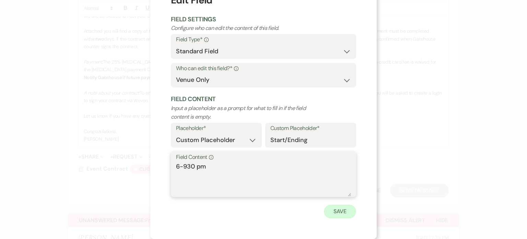
type textarea "6-930 pm"
click at [338, 210] on button "Save" at bounding box center [340, 211] width 32 height 14
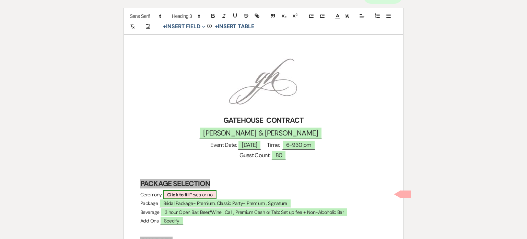
click at [194, 191] on b "Click to fill* :" at bounding box center [180, 194] width 27 height 6
select select "owner"
select select "custom_placeholder"
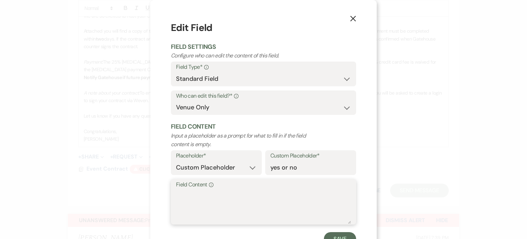
click at [198, 199] on textarea "Field Content Info" at bounding box center [263, 206] width 175 height 34
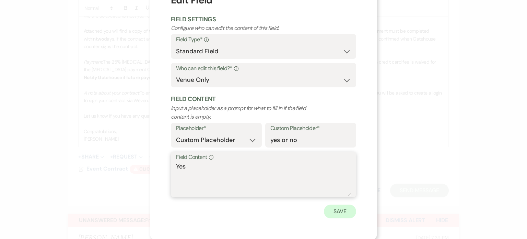
type textarea "Yes"
click at [346, 209] on button "Save" at bounding box center [340, 211] width 32 height 14
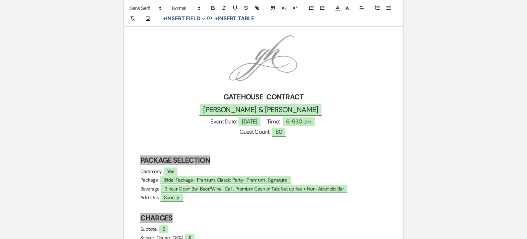
scroll to position [103, 0]
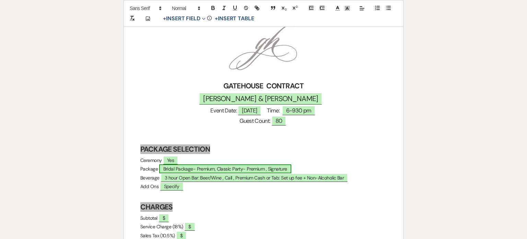
click at [244, 165] on span "Bridal Package- Premium, Classic Party- Premium , Signature" at bounding box center [225, 168] width 132 height 9
select select "owner"
select select "custom_placeholder"
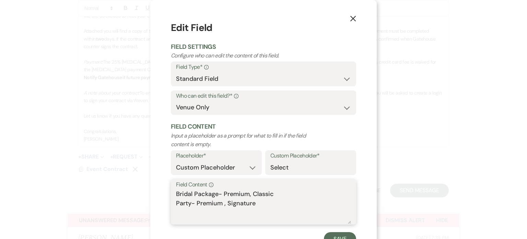
drag, startPoint x: 247, startPoint y: 195, endPoint x: 290, endPoint y: 212, distance: 47.1
click at [290, 212] on textarea "Bridal Package- Premium, Classic Party- Premium , Signature" at bounding box center [263, 206] width 175 height 34
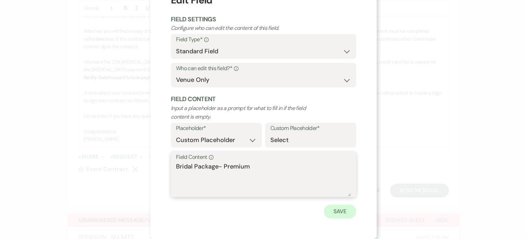
type textarea "Bridal Package- Premium"
click at [342, 207] on button "Save" at bounding box center [340, 211] width 32 height 14
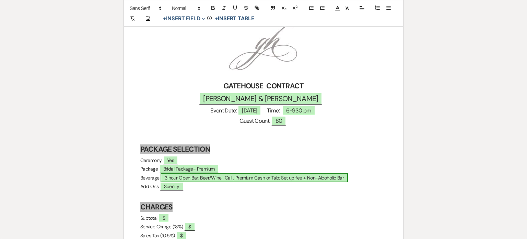
click at [217, 177] on span "3 hour Open Bar: Beer/Wine , Call , Premium Cash or Tab: Set up fee + Non-Alcoh…" at bounding box center [254, 177] width 187 height 9
select select "owner"
select select "custom_placeholder"
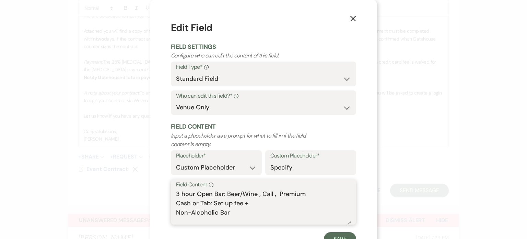
drag, startPoint x: 223, startPoint y: 194, endPoint x: 258, endPoint y: 196, distance: 34.8
click at [258, 196] on textarea "3 hour Open Bar: Beer/Wine , Call , Premium Cash or Tab: Set up fee + Non-Alcoh…" at bounding box center [263, 206] width 175 height 34
drag, startPoint x: 238, startPoint y: 195, endPoint x: 305, endPoint y: 196, distance: 66.9
click at [305, 196] on textarea "3 hour Open Bar: Call , Premium Cash or Tab: Set up fee + Non-Alcoholic Bar" at bounding box center [263, 206] width 175 height 34
drag, startPoint x: 174, startPoint y: 203, endPoint x: 279, endPoint y: 220, distance: 106.0
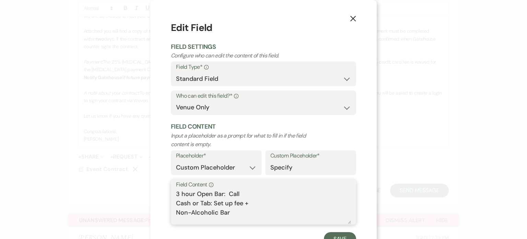
click at [279, 220] on textarea "3 hour Open Bar: Call Cash or Tab: Set up fee + Non-Alcoholic Bar" at bounding box center [263, 206] width 175 height 34
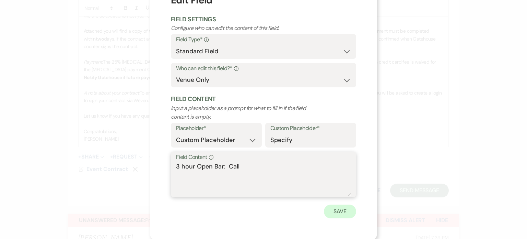
type textarea "3 hour Open Bar: Call"
click at [341, 207] on button "Save" at bounding box center [340, 211] width 32 height 14
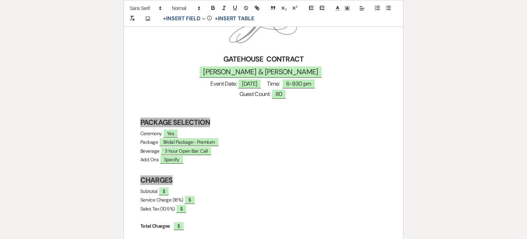
scroll to position [172, 0]
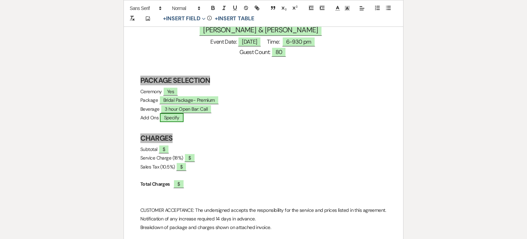
click at [184, 117] on span "Specify" at bounding box center [172, 117] width 24 height 9
select select "owner"
select select "custom_placeholder"
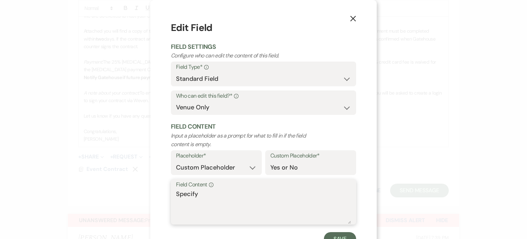
drag, startPoint x: 208, startPoint y: 199, endPoint x: 89, endPoint y: 186, distance: 119.1
click at [95, 191] on div "X Edit Field Field Settings Configure who can edit the content of this field. F…" at bounding box center [263, 119] width 527 height 239
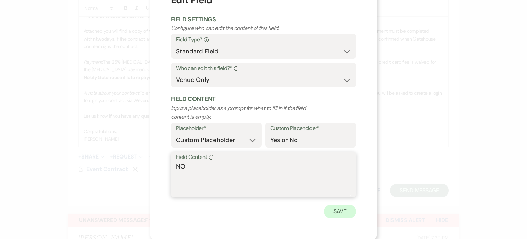
type textarea "NO"
click at [336, 213] on button "Save" at bounding box center [340, 211] width 32 height 14
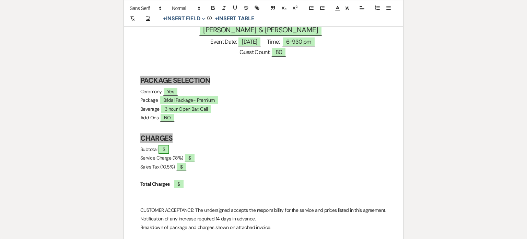
click at [169, 148] on span "$" at bounding box center [164, 149] width 11 height 9
select select "owner"
select select "custom_placeholder"
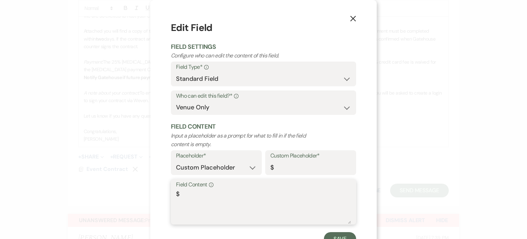
click at [199, 191] on textarea "$" at bounding box center [263, 206] width 175 height 34
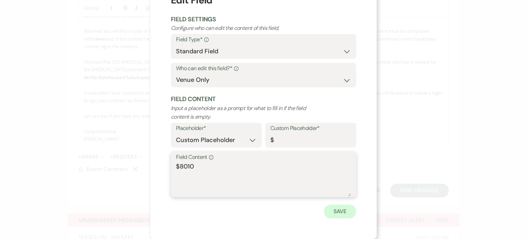
type textarea "$8010"
click at [335, 207] on button "Save" at bounding box center [340, 211] width 32 height 14
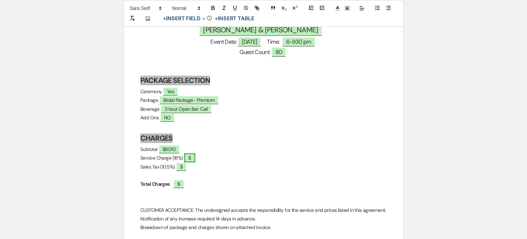
click at [193, 157] on span "$" at bounding box center [189, 157] width 11 height 9
select select "owner"
select select "custom_placeholder"
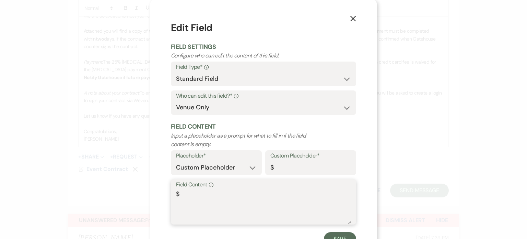
click at [178, 197] on textarea "$" at bounding box center [263, 206] width 175 height 34
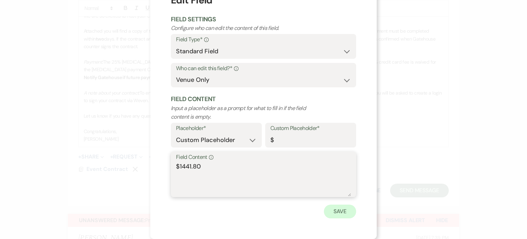
type textarea "$1441.80"
click at [339, 211] on button "Save" at bounding box center [340, 211] width 32 height 14
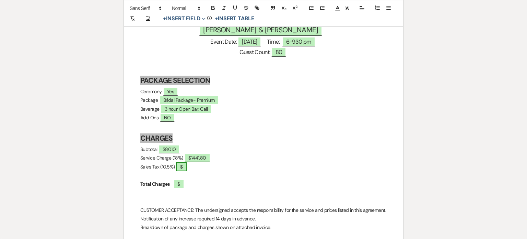
click at [187, 166] on span "$" at bounding box center [181, 166] width 11 height 9
select select "owner"
select select "custom_placeholder"
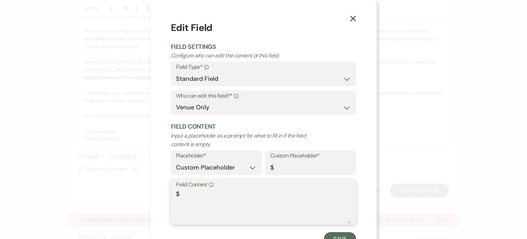
click at [181, 196] on textarea "$" at bounding box center [263, 206] width 175 height 34
type textarea "$992.44"
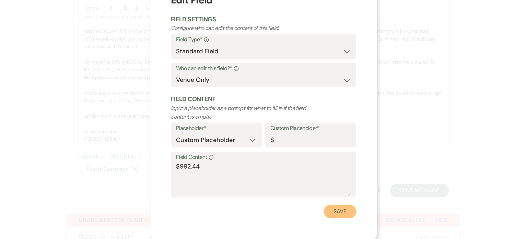
click at [342, 212] on button "Save" at bounding box center [340, 211] width 32 height 14
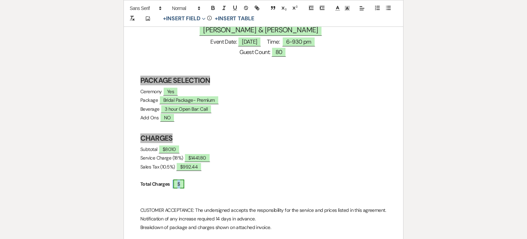
click at [184, 186] on span "$" at bounding box center [178, 183] width 11 height 9
select select "owner"
select select "custom_placeholder"
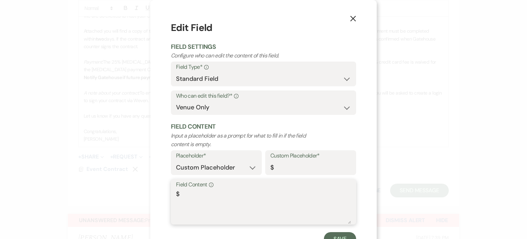
click at [195, 193] on textarea "$" at bounding box center [263, 206] width 175 height 34
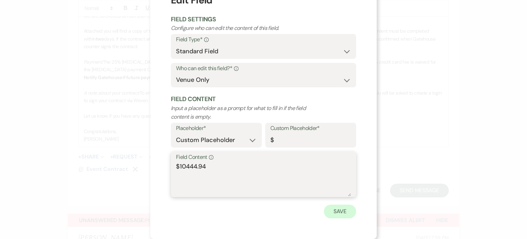
type textarea "$10444.94"
click at [342, 208] on button "Save" at bounding box center [340, 211] width 32 height 14
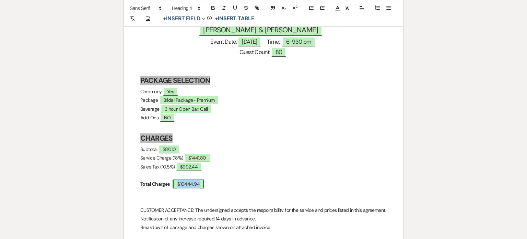
click at [204, 185] on span "$10444.94" at bounding box center [188, 183] width 31 height 9
select select "owner"
select select "custom_placeholder"
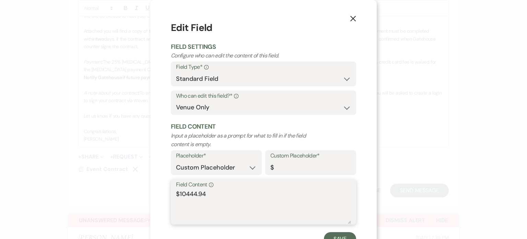
click at [198, 194] on textarea "$10444.94" at bounding box center [263, 206] width 175 height 34
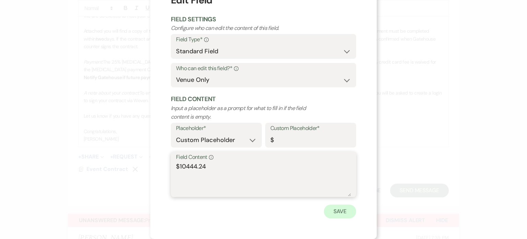
type textarea "$10444.24"
click at [338, 212] on button "Save" at bounding box center [340, 211] width 32 height 14
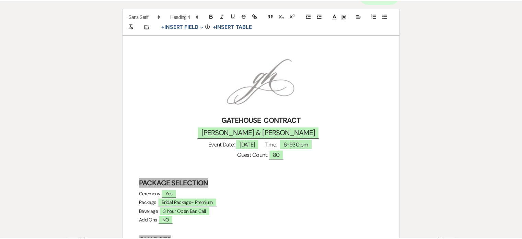
scroll to position [0, 0]
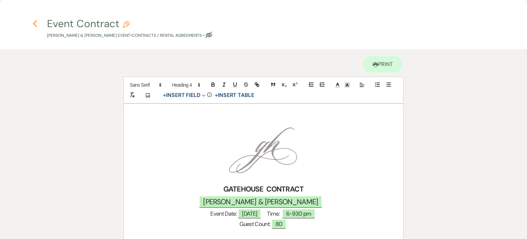
click at [34, 23] on use "button" at bounding box center [35, 24] width 4 height 8
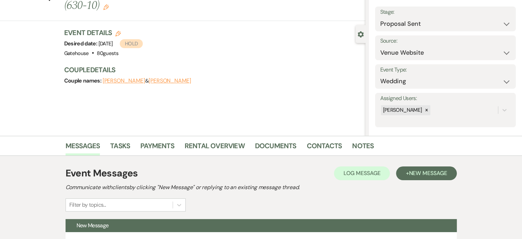
scroll to position [34, 0]
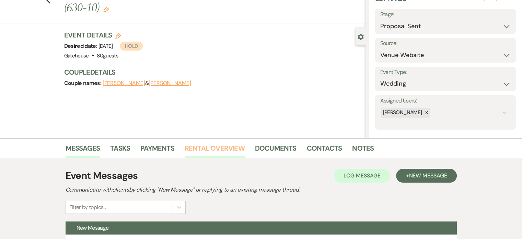
click at [225, 144] on link "Rental Overview" at bounding box center [215, 149] width 60 height 15
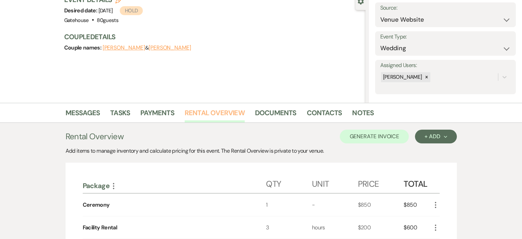
scroll to position [69, 0]
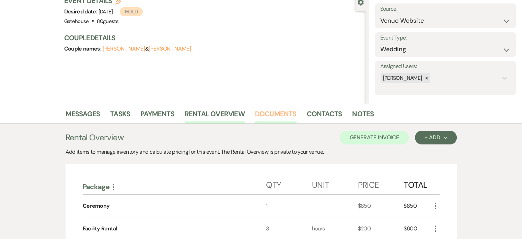
click at [280, 111] on link "Documents" at bounding box center [276, 115] width 42 height 15
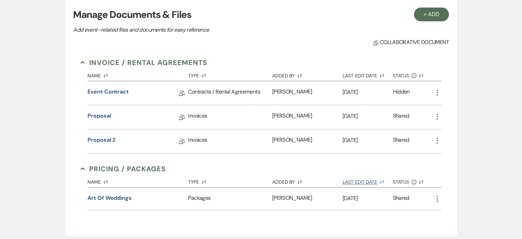
scroll to position [206, 0]
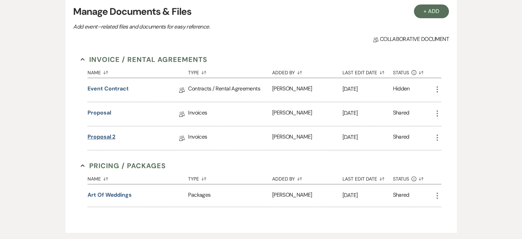
click at [102, 135] on link "Proposal 2" at bounding box center [102, 137] width 28 height 11
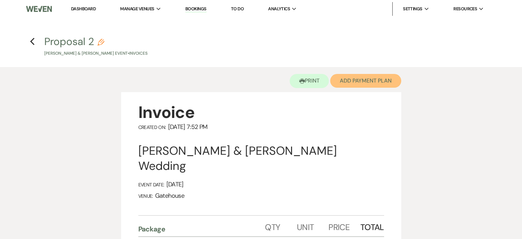
click at [372, 80] on button "Add Payment Plan" at bounding box center [365, 81] width 71 height 14
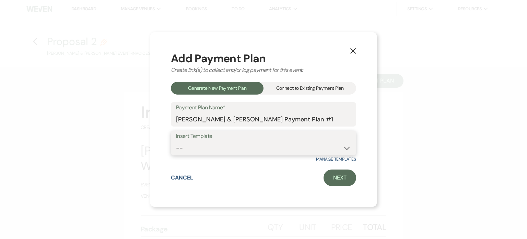
drag, startPoint x: 221, startPoint y: 149, endPoint x: 220, endPoint y: 153, distance: 4.7
click at [221, 149] on select "-- Standard" at bounding box center [263, 147] width 175 height 13
select select "172"
click at [176, 141] on select "-- Standard" at bounding box center [263, 147] width 175 height 13
click at [331, 176] on link "Next" at bounding box center [340, 177] width 33 height 16
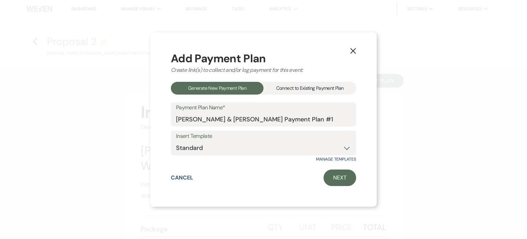
select select "29038"
select select "2"
select select "percentage"
select select "true"
select select "2"
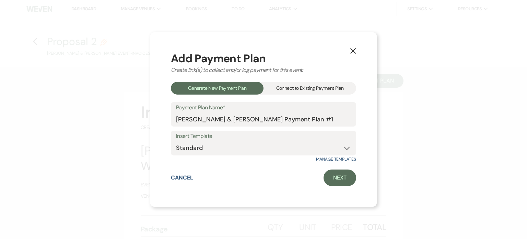
select select "percentage"
select select "true"
select select "client"
select select "weeks"
select select "2"
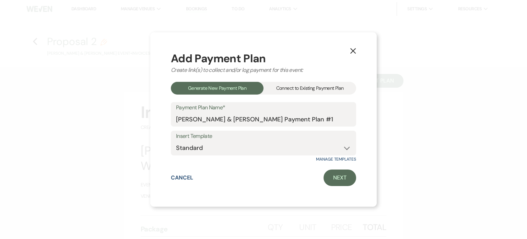
select select "percentage"
select select "true"
select select "client"
select select "weeks"
select select "2"
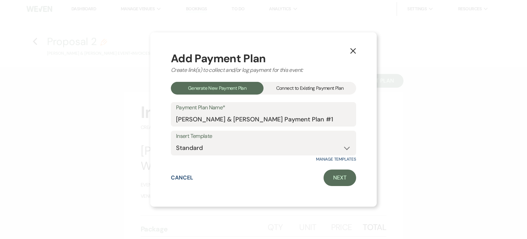
select select "percentage"
select select "true"
select select "client"
select select "weeks"
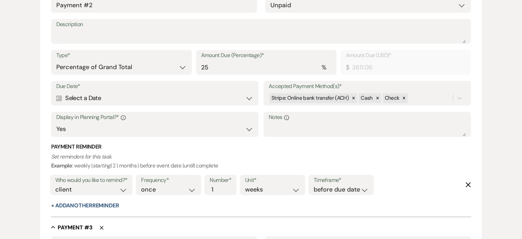
scroll to position [446, 0]
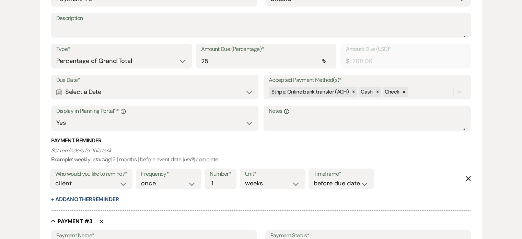
click at [58, 90] on icon "Calendar" at bounding box center [59, 92] width 6 height 6
select select "month"
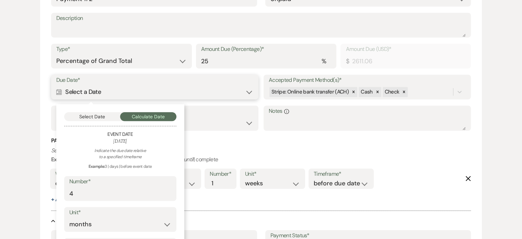
click at [105, 117] on button "Select Date" at bounding box center [92, 116] width 56 height 9
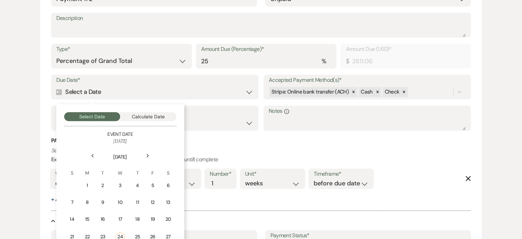
click at [147, 156] on icon "Next" at bounding box center [147, 155] width 3 height 4
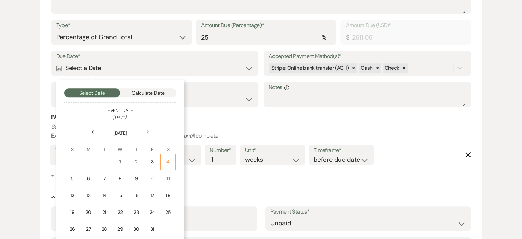
scroll to position [481, 0]
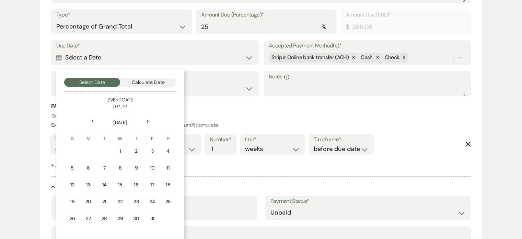
click at [147, 120] on icon "Next" at bounding box center [147, 121] width 3 height 4
click at [168, 148] on div "1" at bounding box center [168, 150] width 6 height 7
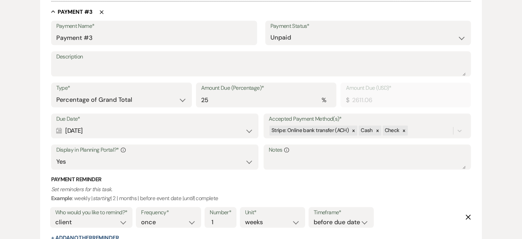
scroll to position [703, 0]
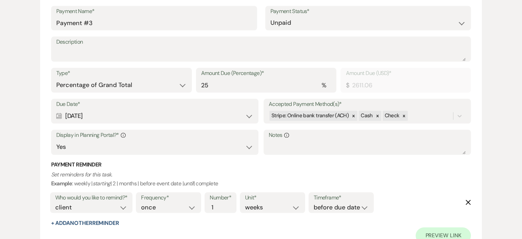
click at [58, 115] on icon "Calendar" at bounding box center [59, 116] width 6 height 6
select select "month"
select select "beforeEventDate"
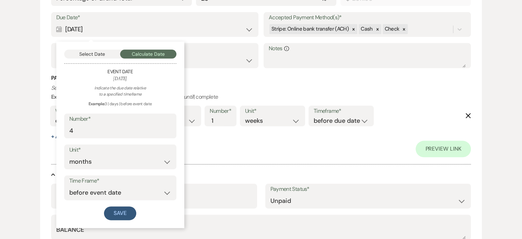
scroll to position [806, 0]
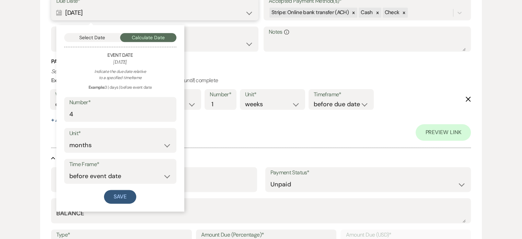
click at [93, 37] on button "Select Date" at bounding box center [92, 37] width 56 height 9
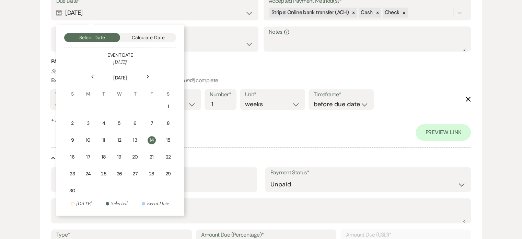
click at [148, 76] on use at bounding box center [148, 76] width 2 height 4
click at [121, 139] on div "17" at bounding box center [120, 139] width 6 height 7
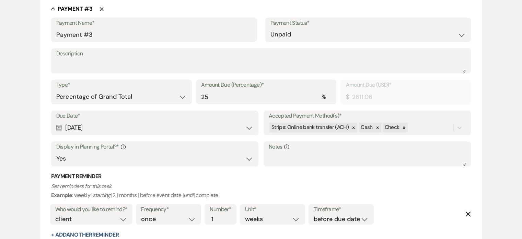
scroll to position [703, 0]
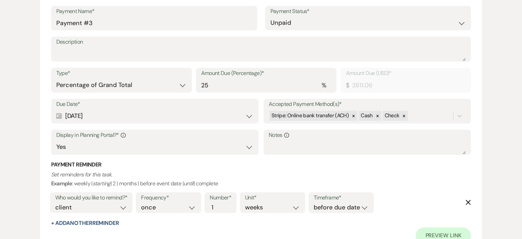
click at [251, 116] on div "Calendar Dec 17, 2025 Expand" at bounding box center [154, 115] width 197 height 13
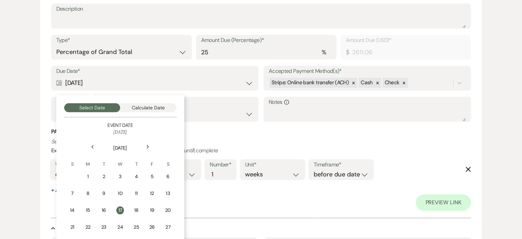
scroll to position [806, 0]
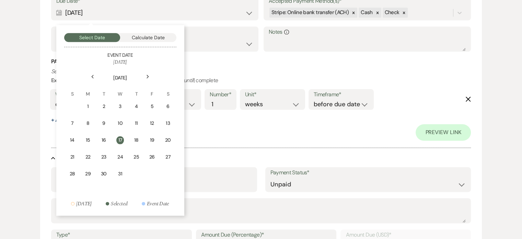
click at [148, 76] on use at bounding box center [148, 76] width 2 height 4
click at [135, 104] on div "1" at bounding box center [136, 106] width 6 height 7
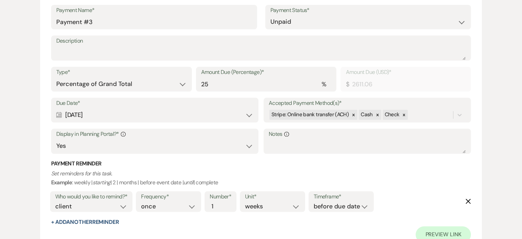
scroll to position [703, 0]
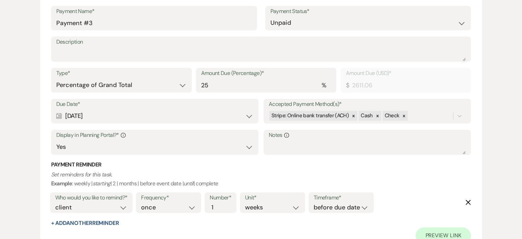
click at [250, 115] on div "Calendar Jan 01, 2026 Expand" at bounding box center [154, 115] width 197 height 13
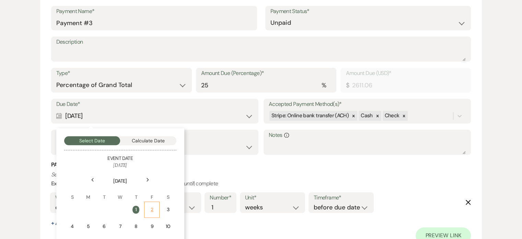
click at [150, 206] on div "2" at bounding box center [152, 209] width 7 height 7
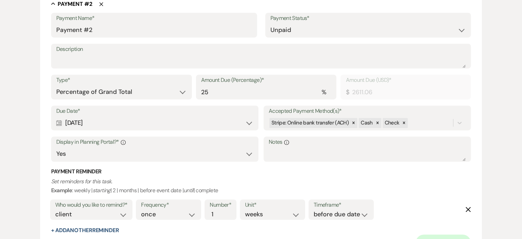
scroll to position [428, 0]
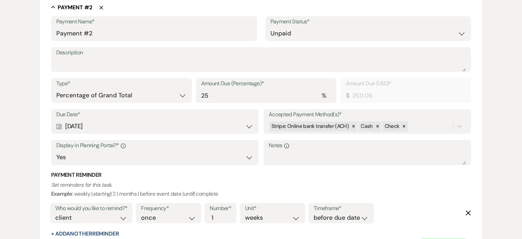
click at [251, 124] on div "Calendar Nov 01, 2025 Expand" at bounding box center [154, 125] width 197 height 13
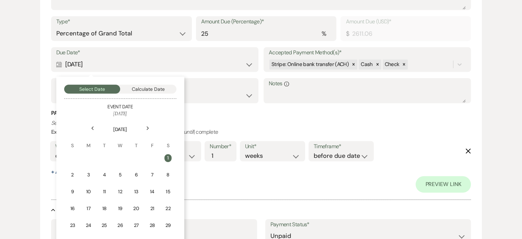
scroll to position [497, 0]
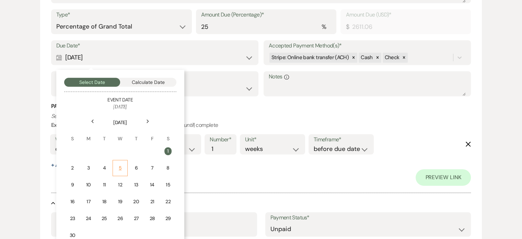
click at [120, 166] on div "5" at bounding box center [120, 167] width 6 height 7
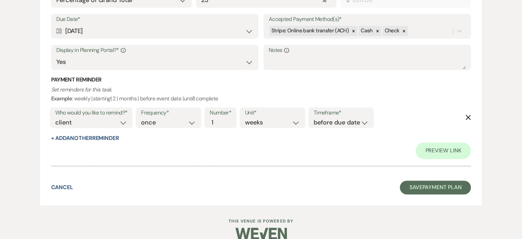
scroll to position [1062, 0]
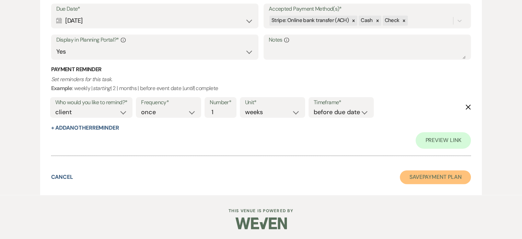
click at [432, 179] on button "Save Payment Plan" at bounding box center [435, 177] width 71 height 14
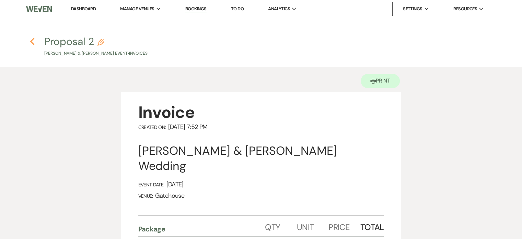
click at [31, 40] on icon "Previous" at bounding box center [32, 41] width 5 height 8
select select "6"
select select "5"
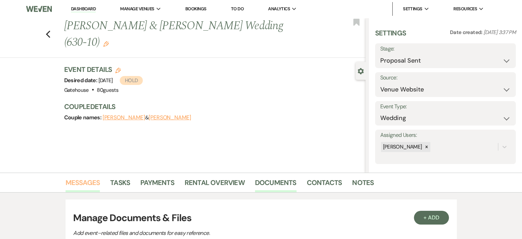
drag, startPoint x: 84, startPoint y: 180, endPoint x: 89, endPoint y: 176, distance: 6.1
click at [84, 180] on link "Messages" at bounding box center [83, 184] width 35 height 15
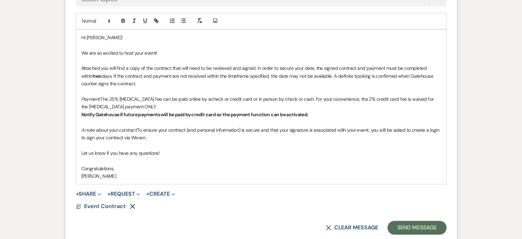
scroll to position [412, 0]
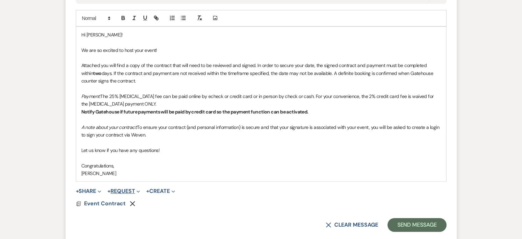
click at [130, 188] on button "+ Request Expand" at bounding box center [123, 190] width 33 height 5
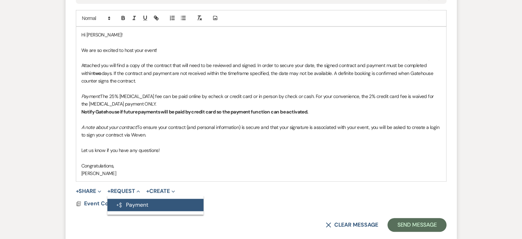
click at [139, 200] on button "Generate Payment Payment" at bounding box center [155, 204] width 96 height 12
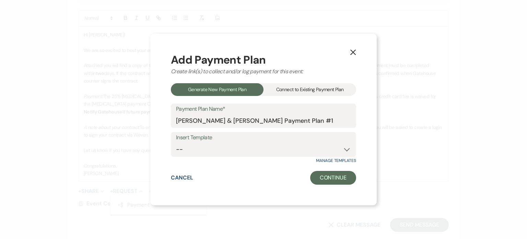
click at [299, 88] on div "Connect to Existing Payment Plan" at bounding box center [310, 89] width 93 height 13
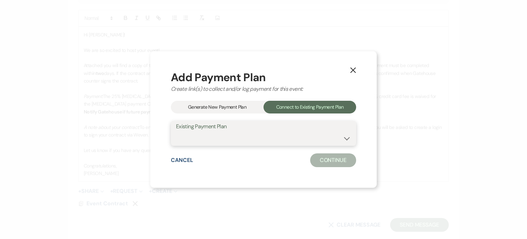
click at [345, 139] on select at bounding box center [263, 137] width 175 height 13
click at [347, 136] on select at bounding box center [263, 137] width 175 height 13
click at [351, 68] on icon "X" at bounding box center [353, 70] width 6 height 6
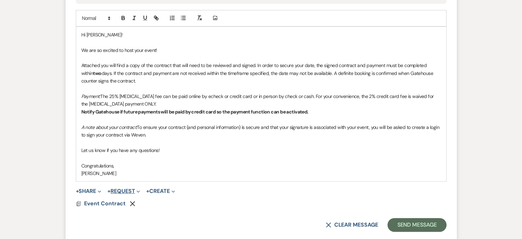
click at [126, 188] on button "+ Request Expand" at bounding box center [123, 190] width 33 height 5
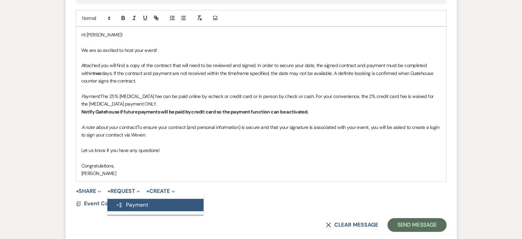
click at [135, 202] on button "Generate Payment Payment" at bounding box center [155, 204] width 96 height 12
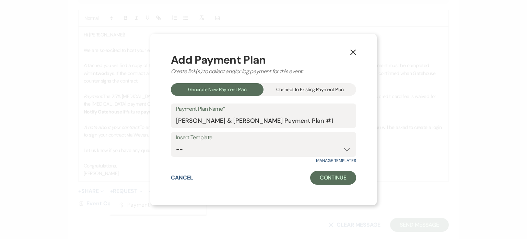
click at [316, 87] on div "Connect to Existing Payment Plan" at bounding box center [310, 89] width 93 height 13
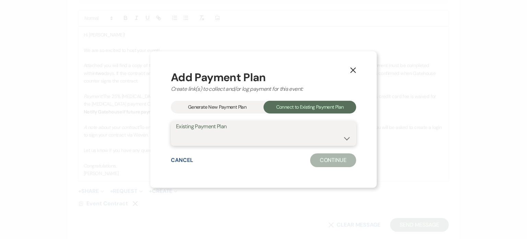
click at [216, 143] on select at bounding box center [263, 137] width 175 height 13
click at [311, 131] on select at bounding box center [263, 137] width 175 height 13
click at [353, 67] on icon "X" at bounding box center [353, 70] width 6 height 6
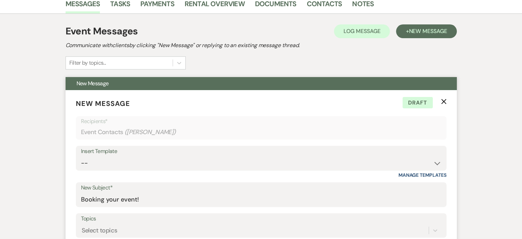
scroll to position [103, 0]
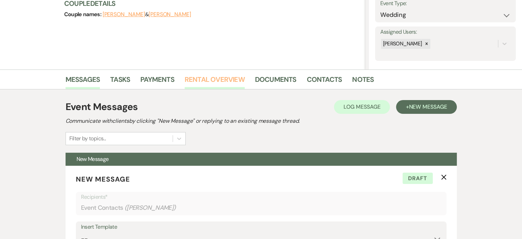
click at [206, 79] on link "Rental Overview" at bounding box center [215, 81] width 60 height 15
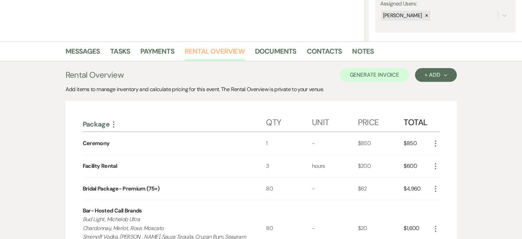
scroll to position [130, 0]
click at [88, 51] on link "Messages" at bounding box center [83, 53] width 35 height 15
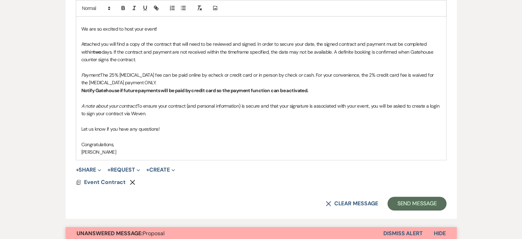
scroll to position [474, 0]
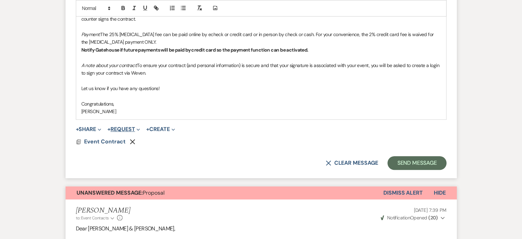
click at [131, 127] on button "+ Request Expand" at bounding box center [123, 128] width 33 height 5
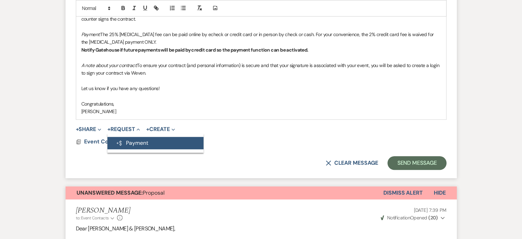
click at [135, 142] on button "Generate Payment Payment" at bounding box center [155, 143] width 96 height 12
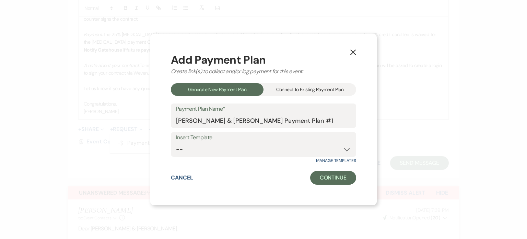
click at [321, 90] on div "Connect to Existing Payment Plan" at bounding box center [310, 89] width 93 height 13
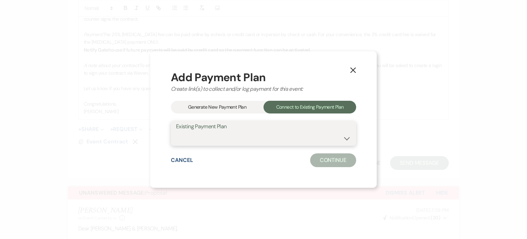
click at [286, 140] on select at bounding box center [263, 137] width 175 height 13
click at [349, 138] on select at bounding box center [263, 137] width 175 height 13
click at [353, 67] on icon "X" at bounding box center [353, 70] width 6 height 6
